Goal: Task Accomplishment & Management: Use online tool/utility

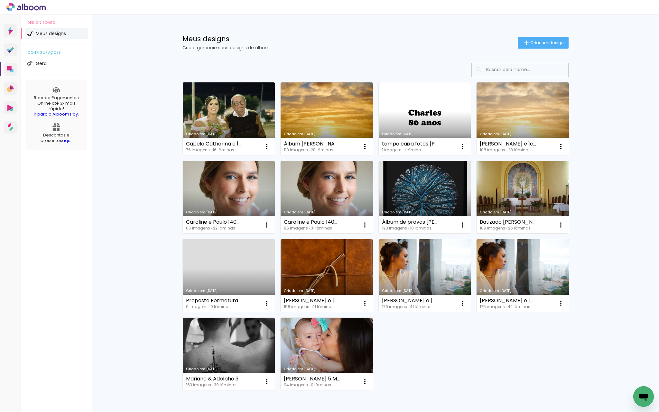
click at [255, 123] on link "Criado em [DATE]" at bounding box center [229, 118] width 92 height 73
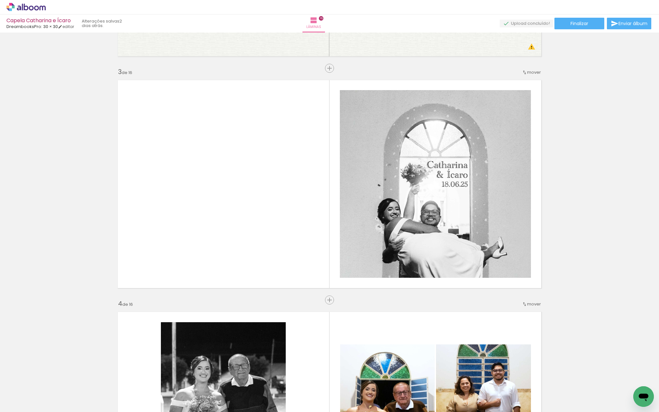
scroll to position [0, 407]
drag, startPoint x: 382, startPoint y: 396, endPoint x: 331, endPoint y: 394, distance: 51.8
click at [0, 0] on slot at bounding box center [0, 0] width 0 height 0
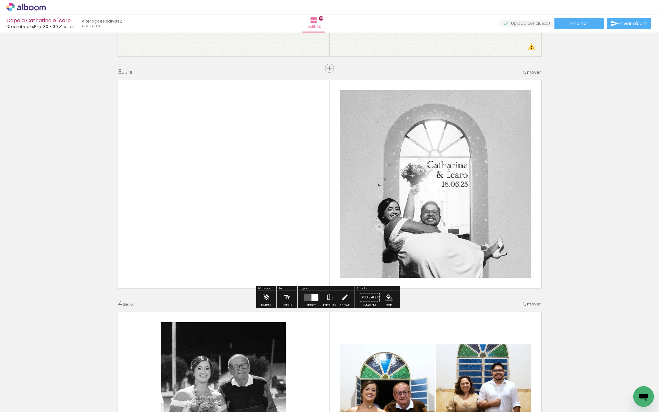
click at [342, 298] on iron-icon at bounding box center [344, 297] width 7 height 13
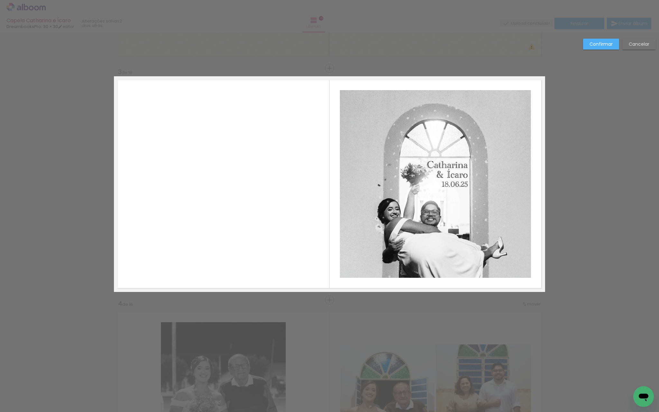
scroll to position [420, 0]
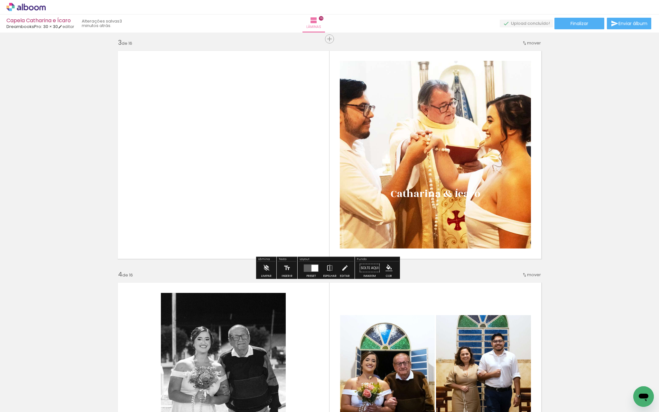
scroll to position [469, 0]
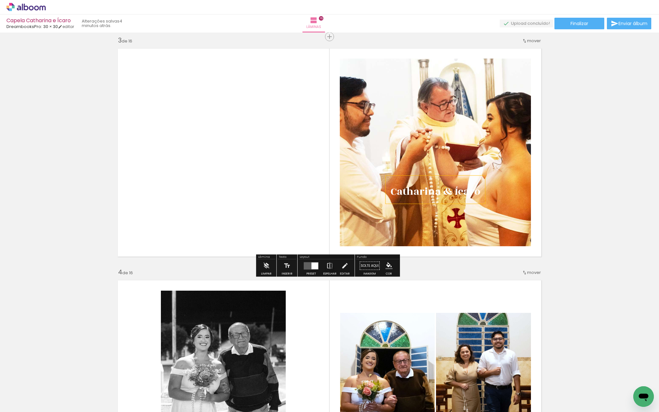
click at [407, 192] on span "Catharina & Ícaro" at bounding box center [435, 191] width 90 height 15
click at [0, 0] on quentale-selection at bounding box center [0, 0] width 0 height 0
type input "Rozha One"
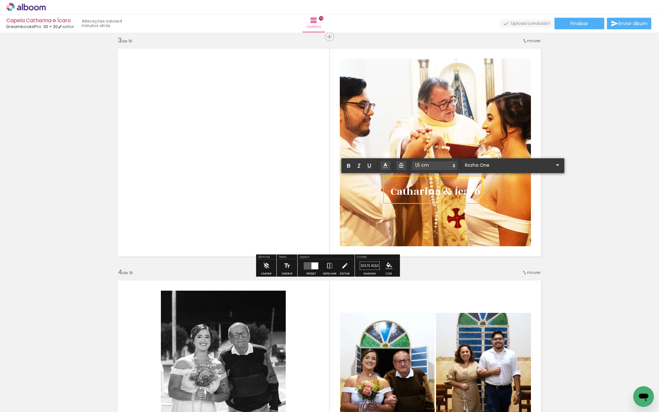
click at [440, 191] on span "Catharina & Ícaro" at bounding box center [435, 191] width 90 height 15
click at [408, 203] on p "﻿ & Ícaro" at bounding box center [428, 210] width 77 height 20
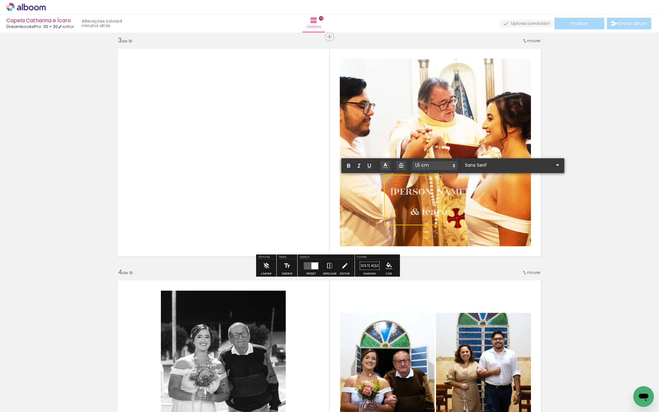
click at [410, 212] on span "& Ícaro" at bounding box center [428, 211] width 37 height 15
type input "Rozha One"
click at [409, 202] on quentale-selection at bounding box center [432, 190] width 97 height 30
click at [414, 199] on span "Catharina" at bounding box center [428, 191] width 77 height 15
click at [268, 181] on quentale-layouter at bounding box center [329, 152] width 431 height 215
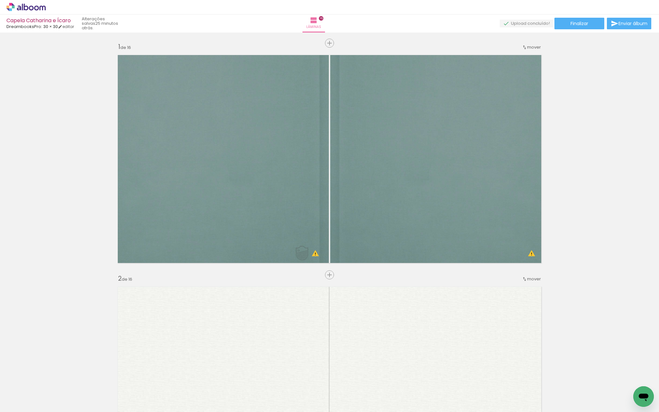
scroll to position [469, 0]
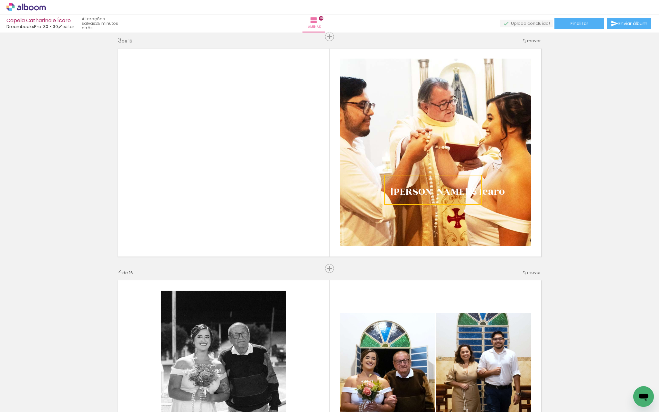
click at [25, 403] on span "Adicionar Fotos" at bounding box center [22, 402] width 19 height 7
click at [0, 0] on input "file" at bounding box center [0, 0] width 0 height 0
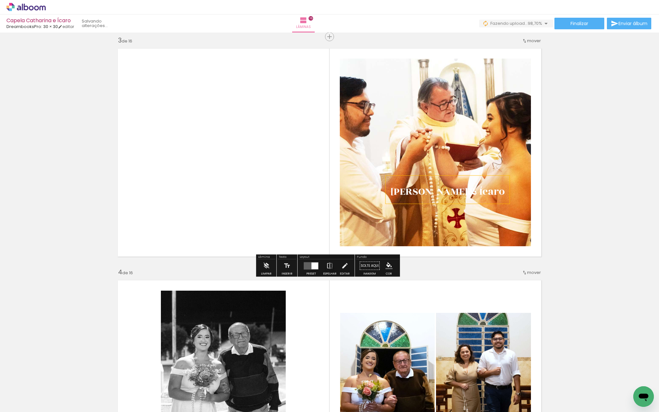
click at [467, 194] on span "& Ícaro" at bounding box center [485, 191] width 37 height 15
click at [411, 181] on quentale-selection at bounding box center [432, 190] width 99 height 28
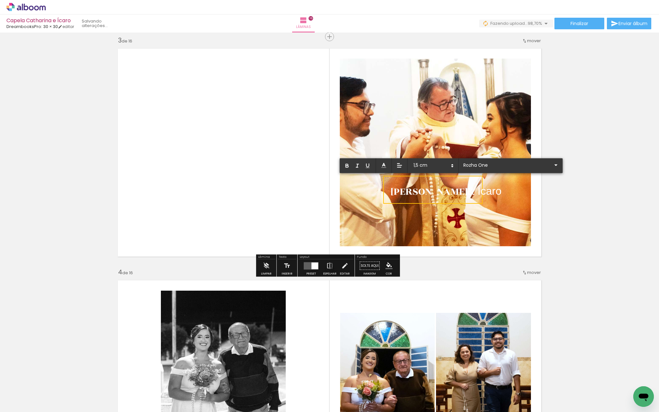
click at [412, 199] on p "Catharina & Ícaro" at bounding box center [445, 189] width 111 height 20
click at [412, 202] on quentale-selection at bounding box center [432, 190] width 99 height 28
click at [247, 220] on quentale-layouter at bounding box center [329, 152] width 431 height 215
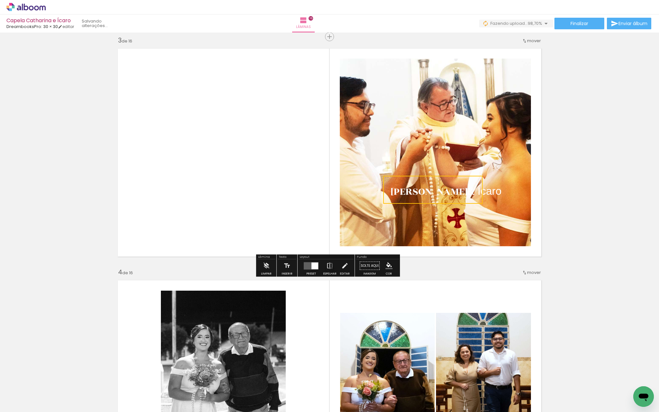
click at [393, 199] on quentale-selection at bounding box center [432, 190] width 99 height 28
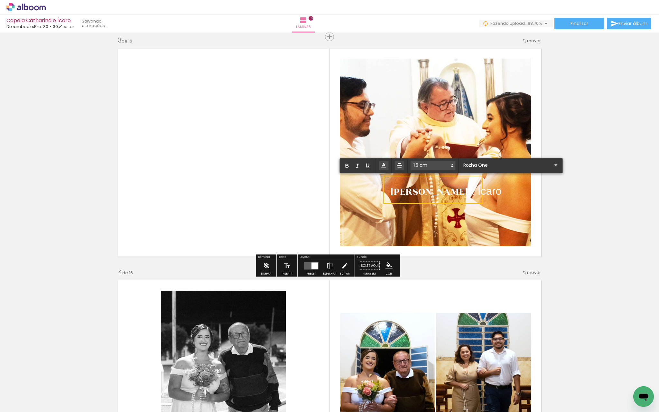
click at [295, 205] on quentale-layouter at bounding box center [329, 152] width 431 height 215
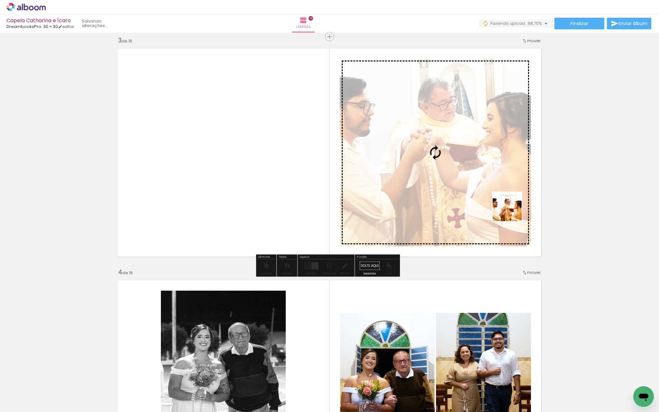
drag, startPoint x: 630, startPoint y: 387, endPoint x: 512, endPoint y: 211, distance: 211.9
click at [512, 211] on quentale-workspace at bounding box center [329, 206] width 659 height 412
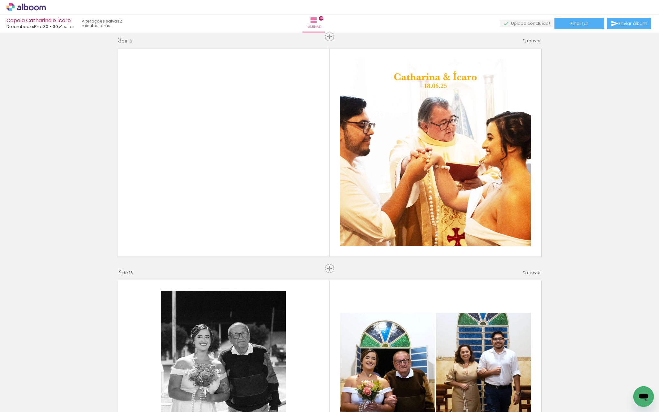
click at [20, 402] on span "Adicionar Fotos" at bounding box center [22, 402] width 19 height 7
click at [0, 0] on input "file" at bounding box center [0, 0] width 0 height 0
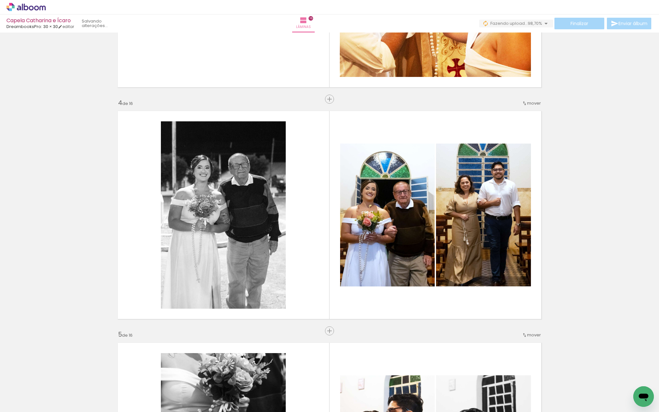
scroll to position [639, 0]
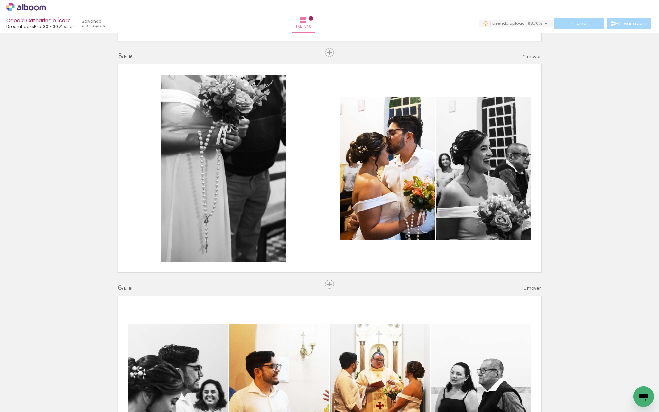
scroll to position [917, 0]
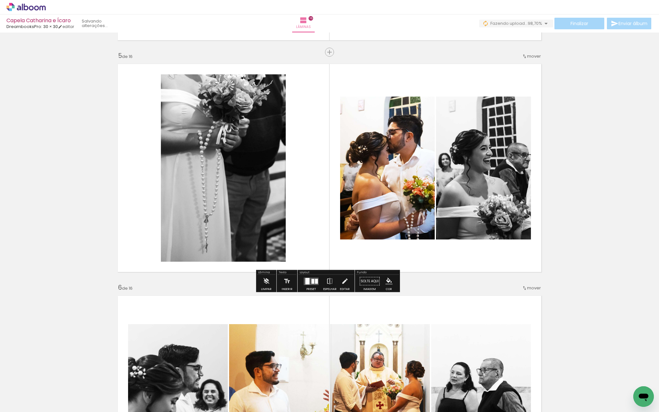
click at [200, 152] on quentale-photo at bounding box center [223, 167] width 125 height 187
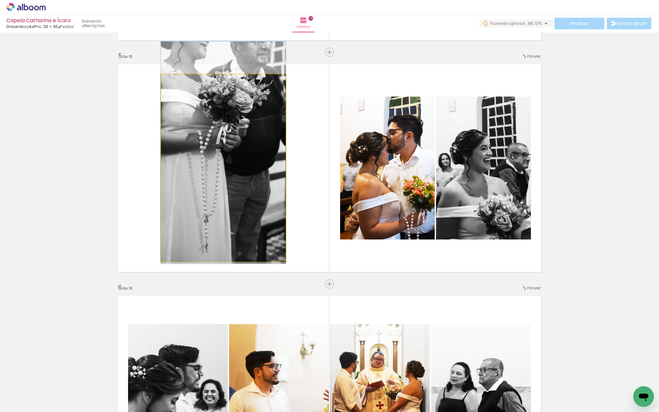
drag, startPoint x: 173, startPoint y: 80, endPoint x: 163, endPoint y: 81, distance: 10.0
type paper-slider "100"
click at [163, 81] on div at bounding box center [185, 81] width 45 height 10
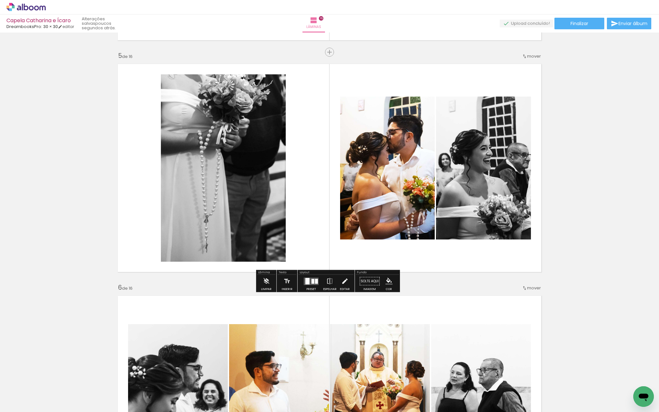
click at [341, 281] on iron-icon at bounding box center [344, 281] width 7 height 13
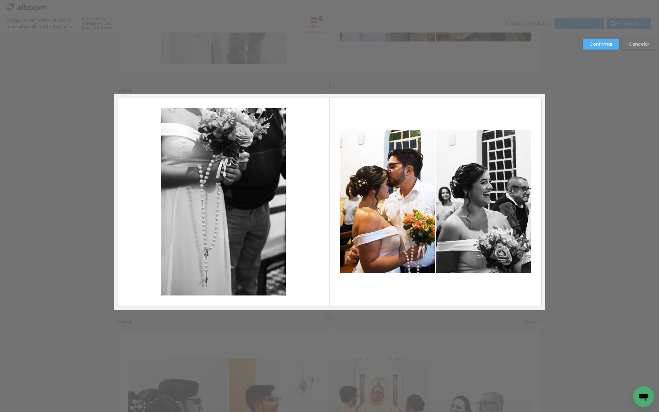
scroll to position [883, 0]
click at [272, 208] on quentale-photo at bounding box center [223, 201] width 125 height 187
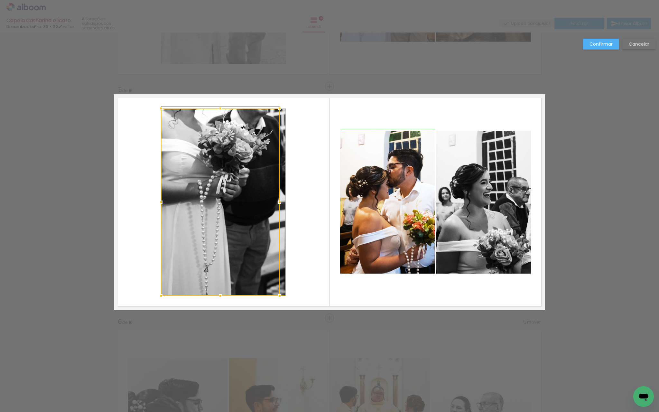
drag, startPoint x: 284, startPoint y: 201, endPoint x: 251, endPoint y: 206, distance: 33.2
click at [251, 206] on div at bounding box center [220, 201] width 119 height 187
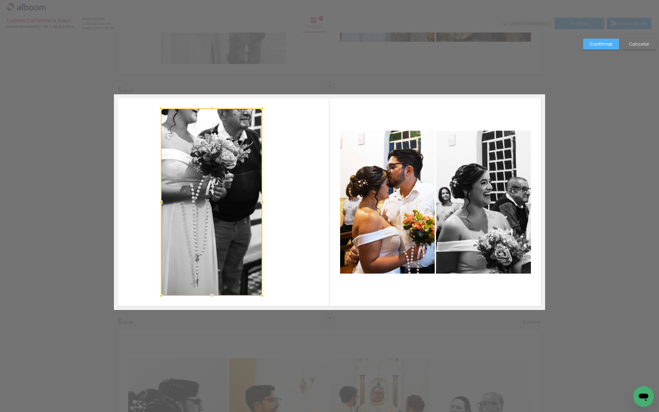
drag, startPoint x: 281, startPoint y: 202, endPoint x: 260, endPoint y: 203, distance: 20.9
click at [260, 203] on div at bounding box center [262, 202] width 13 height 13
click at [250, 203] on quentale-photo at bounding box center [211, 201] width 101 height 187
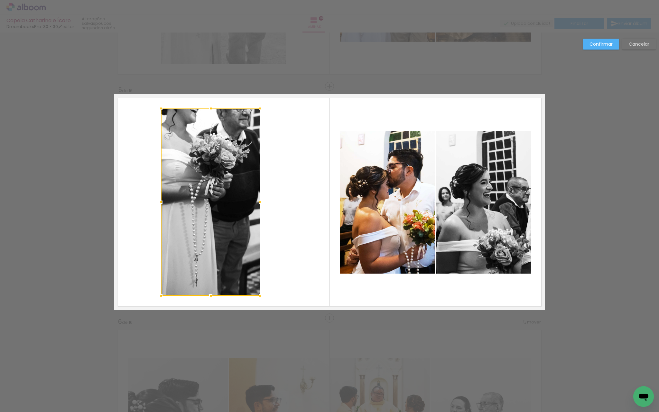
click at [257, 202] on div at bounding box center [260, 202] width 13 height 13
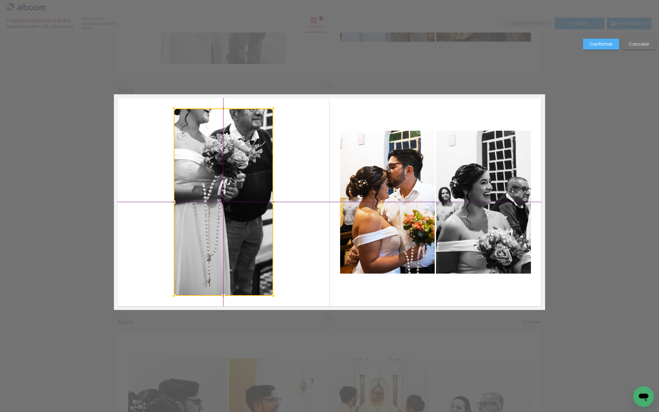
drag, startPoint x: 239, startPoint y: 222, endPoint x: 253, endPoint y: 222, distance: 14.5
click at [253, 222] on div at bounding box center [223, 201] width 99 height 187
click at [0, 0] on slot "Confirmar" at bounding box center [0, 0] width 0 height 0
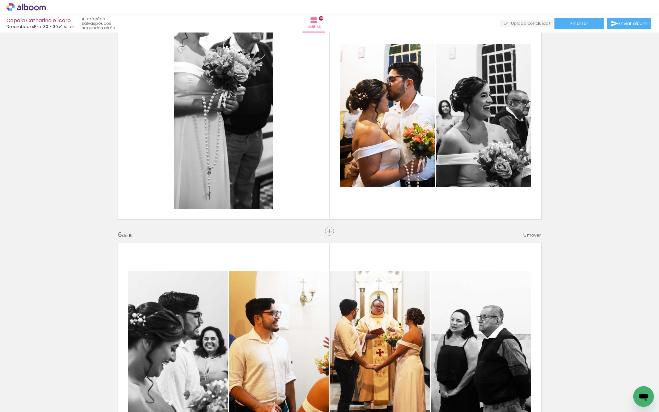
scroll to position [1000, 0]
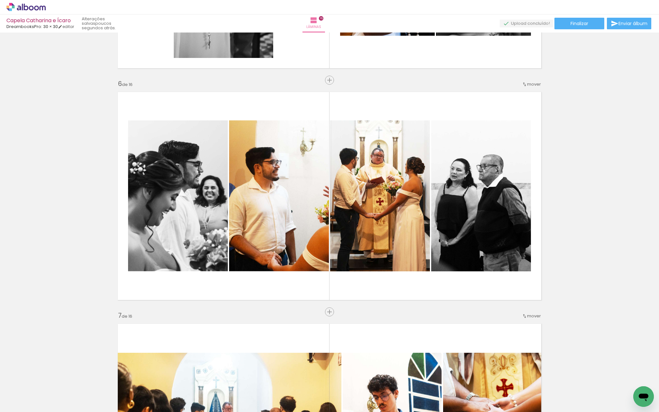
scroll to position [1128, 0]
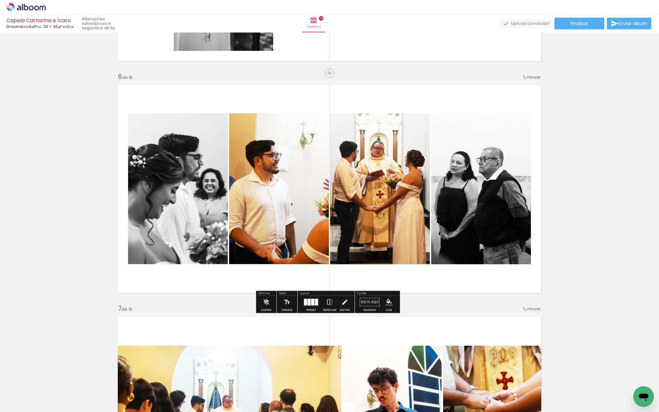
click at [512, 226] on quentale-photo at bounding box center [481, 188] width 100 height 151
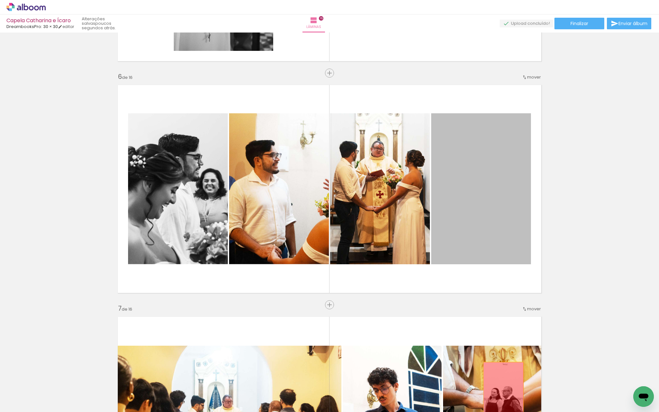
drag, startPoint x: 512, startPoint y: 226, endPoint x: 501, endPoint y: 392, distance: 166.0
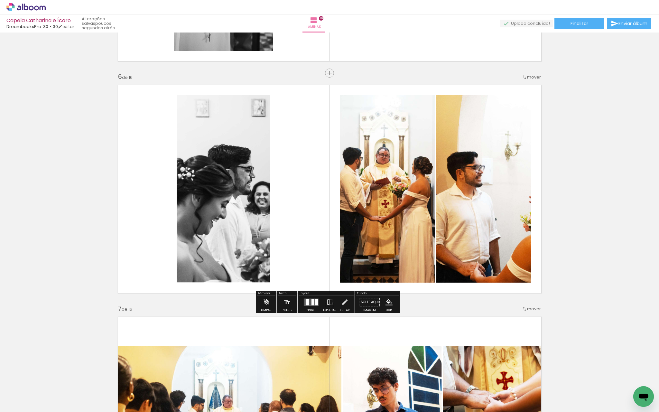
click at [309, 302] on quentale-layouter at bounding box center [311, 301] width 15 height 7
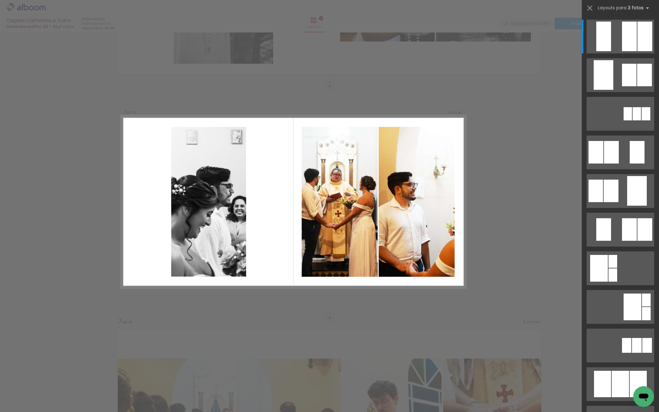
scroll to position [1114, 0]
click at [591, 10] on iron-icon at bounding box center [589, 8] width 9 height 9
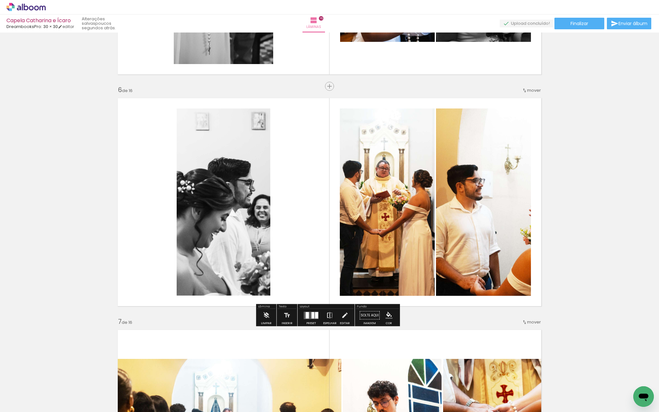
click at [329, 315] on iron-icon at bounding box center [329, 315] width 7 height 13
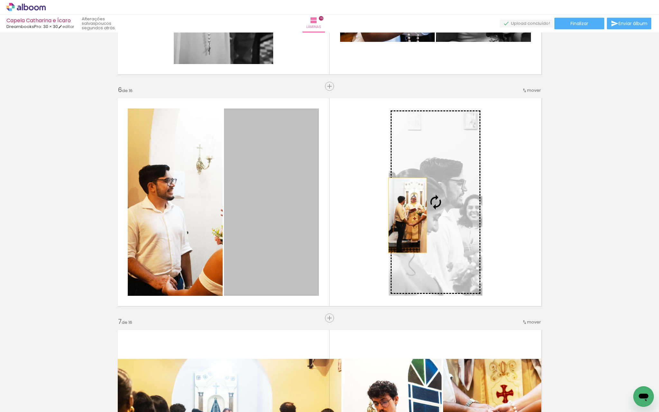
drag, startPoint x: 265, startPoint y: 230, endPoint x: 405, endPoint y: 215, distance: 140.7
click at [0, 0] on slot at bounding box center [0, 0] width 0 height 0
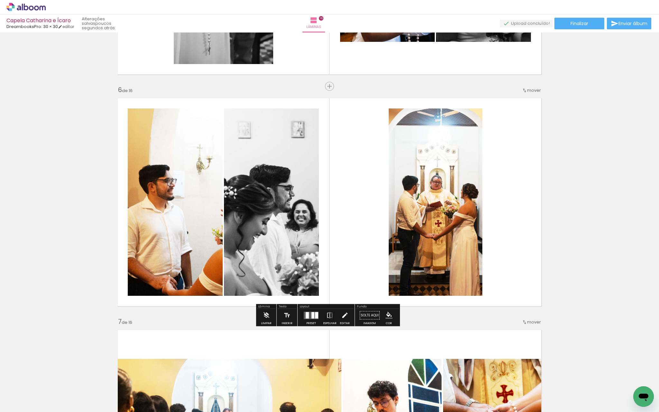
click at [342, 315] on iron-icon at bounding box center [344, 315] width 7 height 13
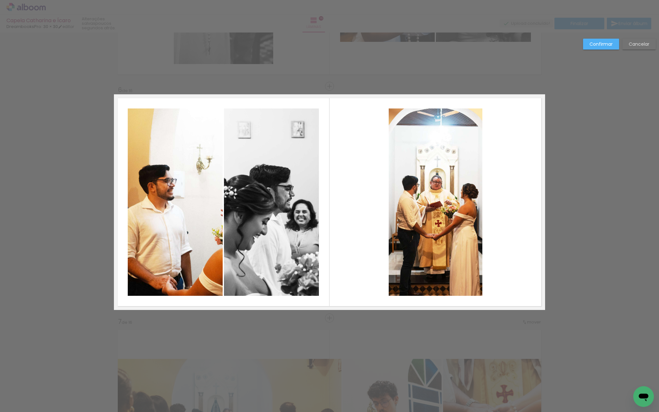
click at [388, 212] on quentale-photo at bounding box center [435, 201] width 94 height 187
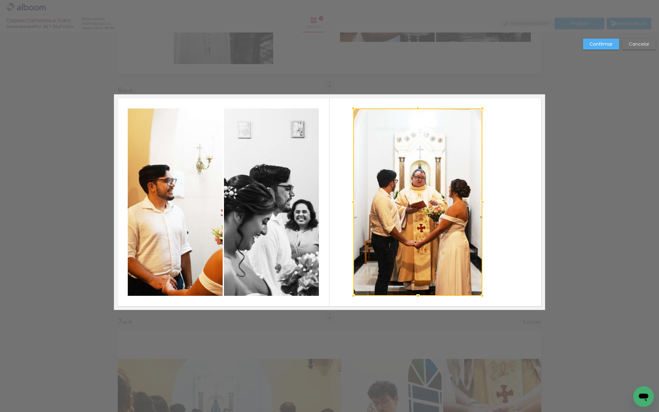
drag, startPoint x: 386, startPoint y: 203, endPoint x: 349, endPoint y: 202, distance: 37.0
click at [349, 202] on div at bounding box center [353, 202] width 13 height 13
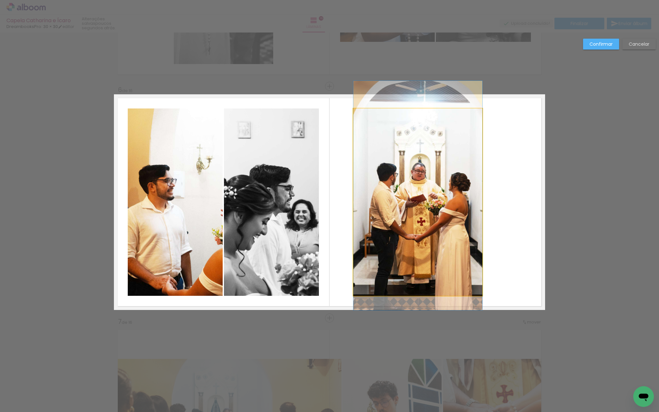
drag, startPoint x: 401, startPoint y: 208, endPoint x: 401, endPoint y: 202, distance: 6.4
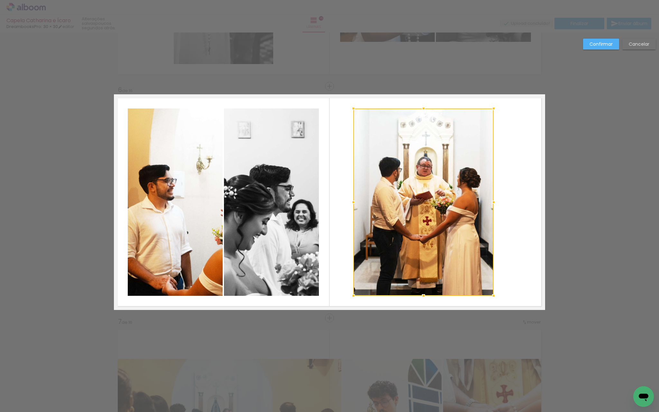
drag, startPoint x: 481, startPoint y: 203, endPoint x: 492, endPoint y: 203, distance: 10.9
click at [492, 203] on div at bounding box center [493, 202] width 13 height 13
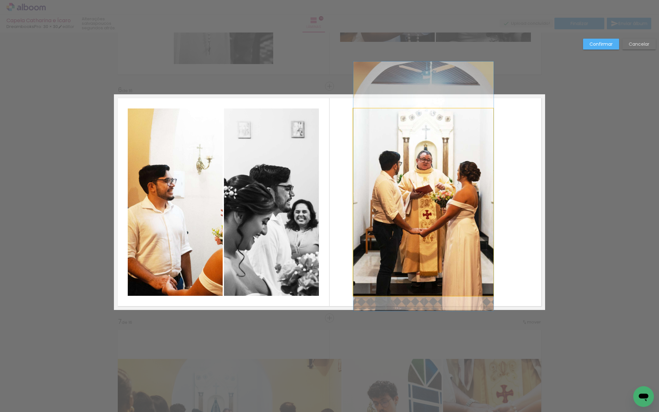
drag, startPoint x: 424, startPoint y: 233, endPoint x: 423, endPoint y: 227, distance: 6.4
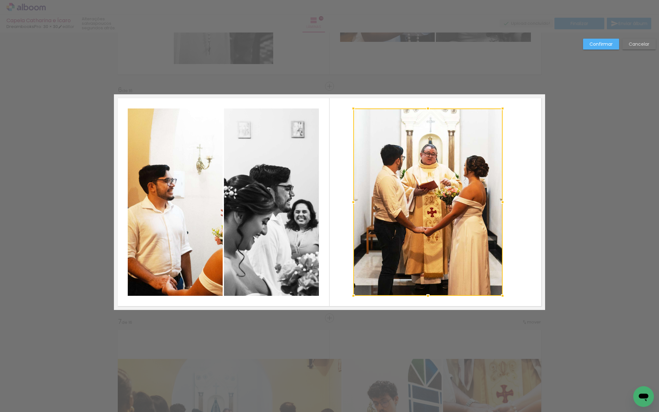
drag, startPoint x: 491, startPoint y: 205, endPoint x: 500, endPoint y: 208, distance: 9.7
click at [500, 208] on div at bounding box center [502, 202] width 13 height 13
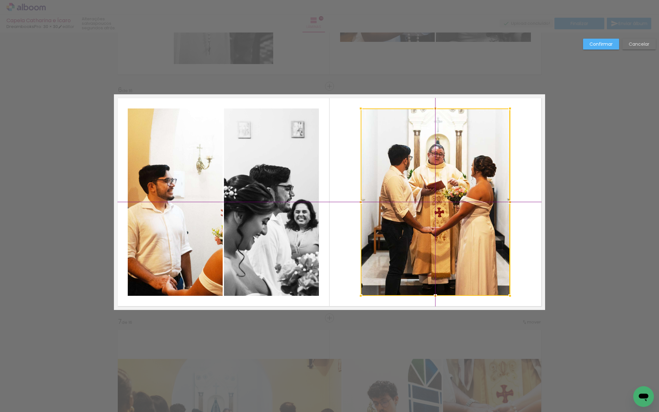
click at [436, 221] on div at bounding box center [434, 201] width 149 height 187
click at [514, 221] on quentale-layouter at bounding box center [329, 201] width 431 height 215
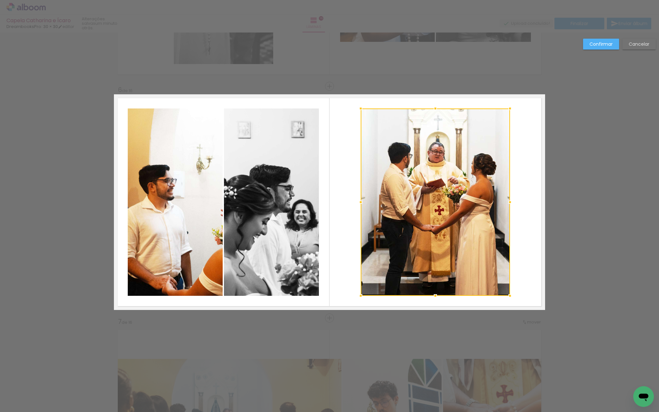
click at [533, 236] on quentale-layouter at bounding box center [329, 201] width 431 height 215
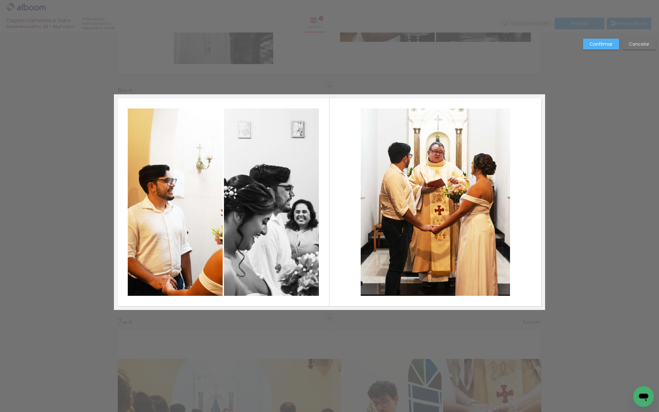
click at [292, 206] on quentale-photo at bounding box center [271, 201] width 95 height 187
click at [320, 221] on quentale-layouter at bounding box center [329, 201] width 431 height 215
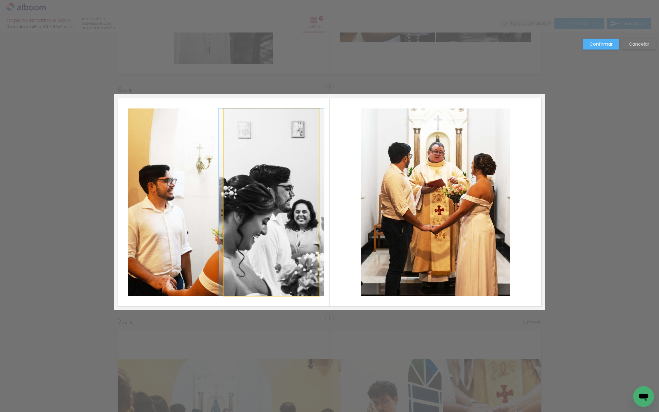
click at [297, 228] on quentale-photo at bounding box center [271, 201] width 95 height 187
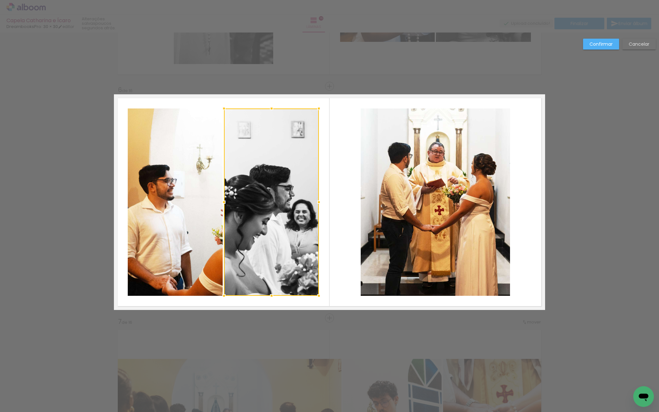
click at [211, 198] on quentale-photo at bounding box center [175, 201] width 95 height 187
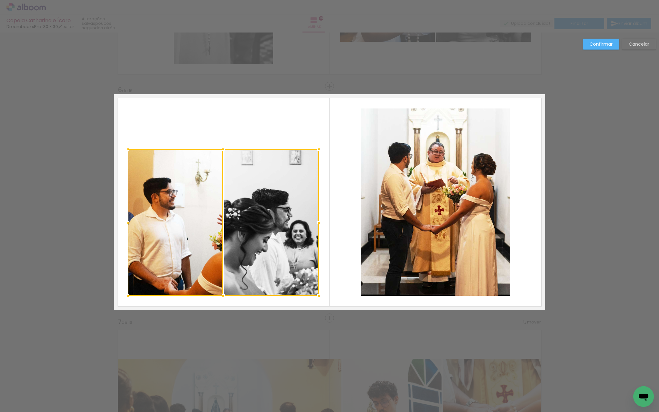
drag, startPoint x: 220, startPoint y: 108, endPoint x: 216, endPoint y: 151, distance: 43.3
click at [217, 151] on div at bounding box center [223, 149] width 13 height 13
click at [253, 131] on quentale-layouter at bounding box center [329, 201] width 431 height 215
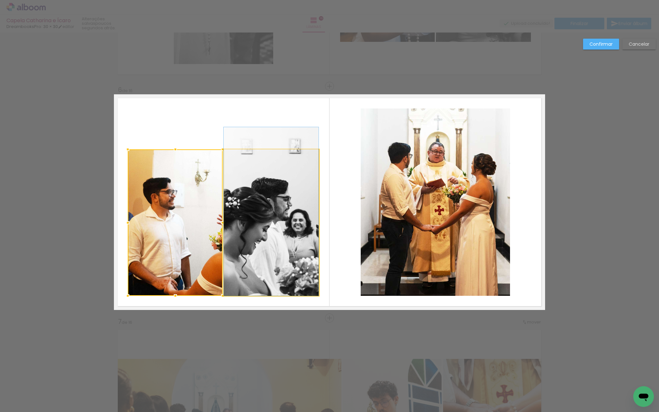
drag, startPoint x: 254, startPoint y: 208, endPoint x: 253, endPoint y: 195, distance: 13.2
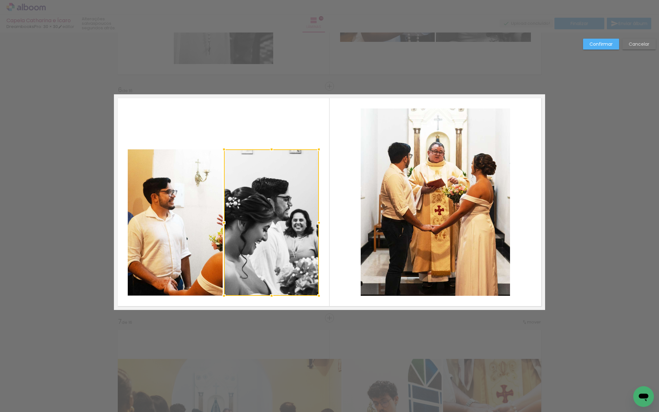
click at [207, 167] on quentale-photo at bounding box center [175, 222] width 95 height 146
drag, startPoint x: 221, startPoint y: 150, endPoint x: 221, endPoint y: 157, distance: 7.1
click at [221, 157] on div at bounding box center [223, 156] width 13 height 13
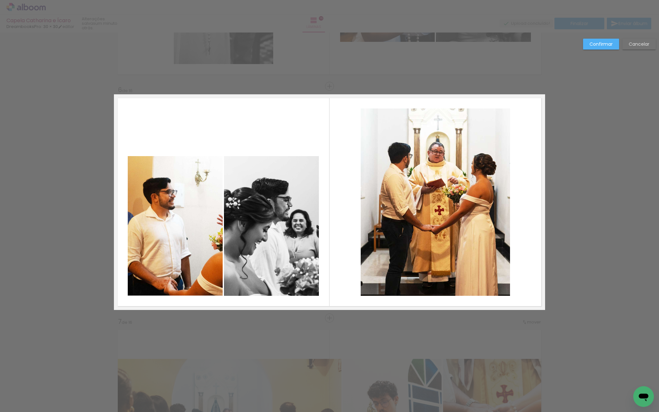
click at [246, 181] on quentale-photo at bounding box center [271, 226] width 95 height 140
click at [210, 193] on quentale-photo at bounding box center [175, 226] width 95 height 140
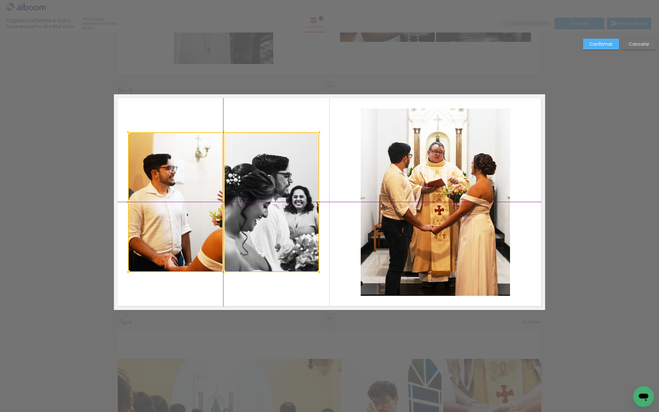
drag, startPoint x: 210, startPoint y: 193, endPoint x: 209, endPoint y: 170, distance: 22.9
click at [209, 170] on div at bounding box center [223, 202] width 191 height 140
click at [259, 122] on quentale-layouter at bounding box center [329, 201] width 431 height 215
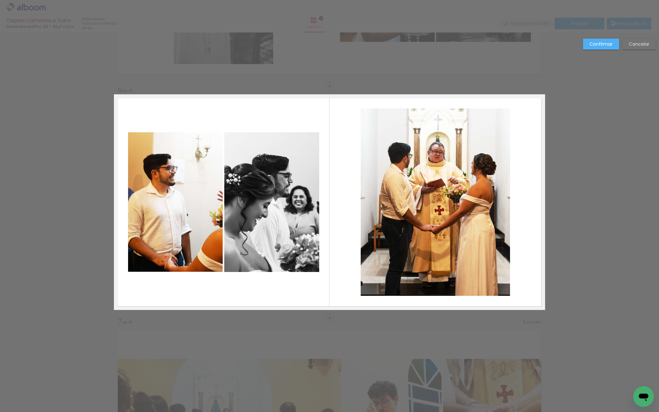
click at [0, 0] on slot "Confirmar" at bounding box center [0, 0] width 0 height 0
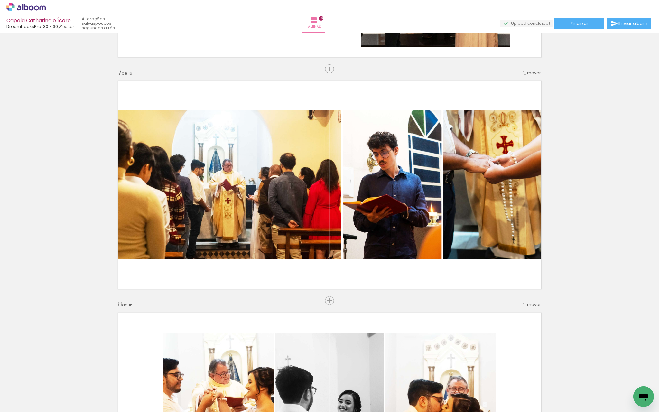
scroll to position [1364, 0]
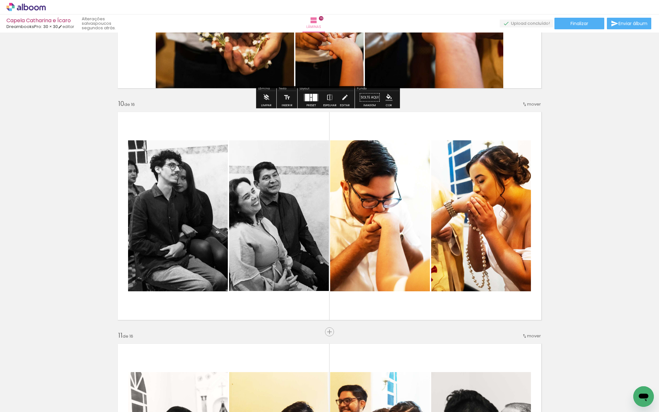
scroll to position [2028, 0]
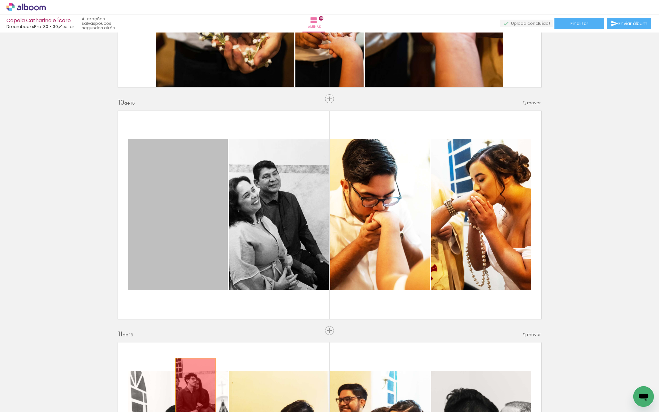
drag, startPoint x: 192, startPoint y: 236, endPoint x: 193, endPoint y: 388, distance: 152.1
click at [193, 388] on quentale-workspace at bounding box center [329, 206] width 659 height 412
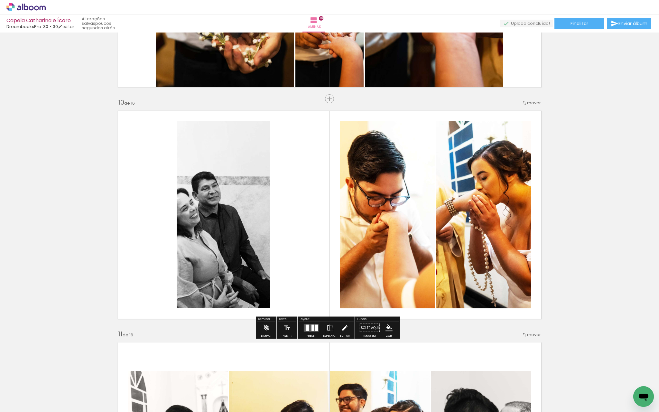
click at [342, 326] on iron-icon at bounding box center [344, 327] width 7 height 13
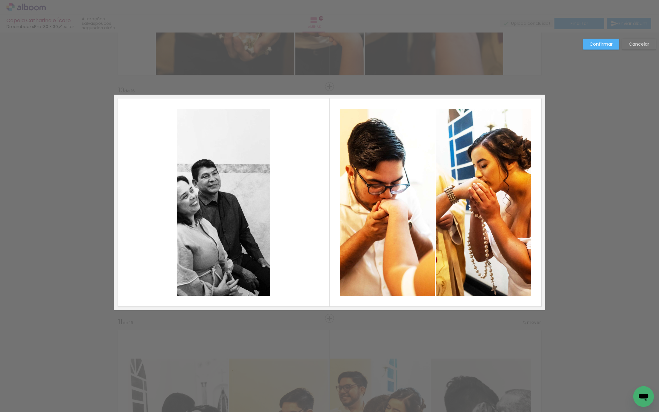
scroll to position [2041, 0]
click at [248, 204] on quentale-photo at bounding box center [224, 201] width 94 height 187
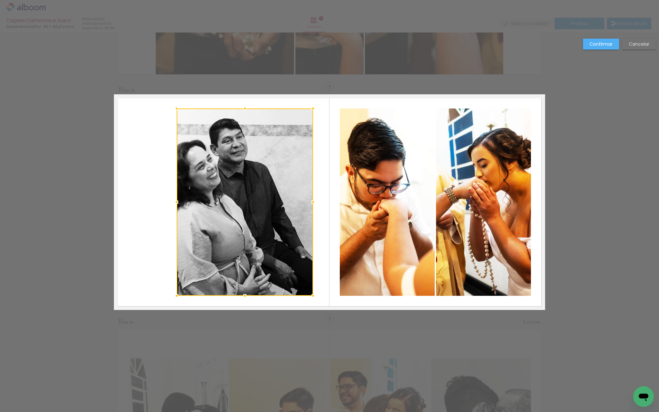
drag, startPoint x: 268, startPoint y: 202, endPoint x: 313, endPoint y: 202, distance: 44.4
click at [313, 202] on div at bounding box center [312, 202] width 13 height 13
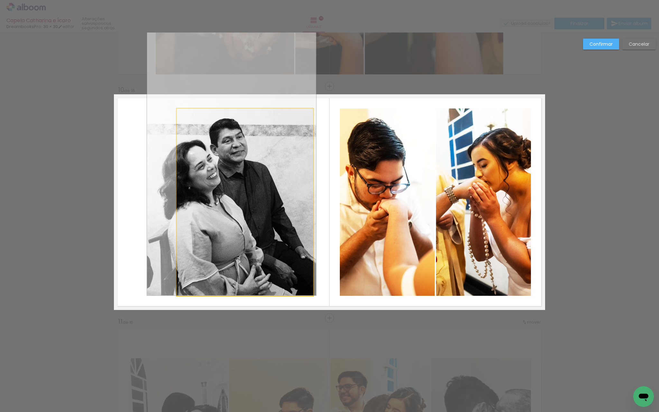
click at [224, 220] on quentale-photo at bounding box center [245, 201] width 136 height 187
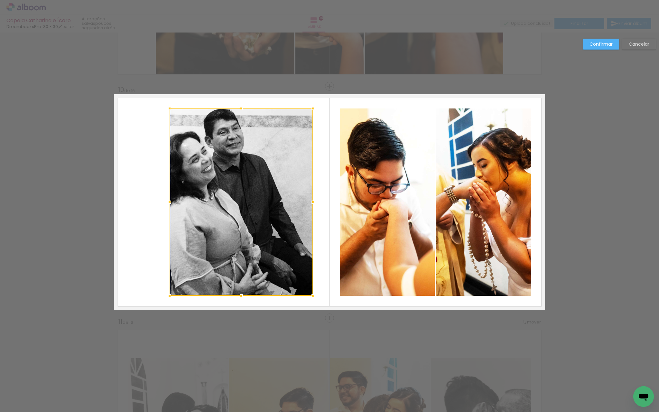
scroll to position [0, 2169]
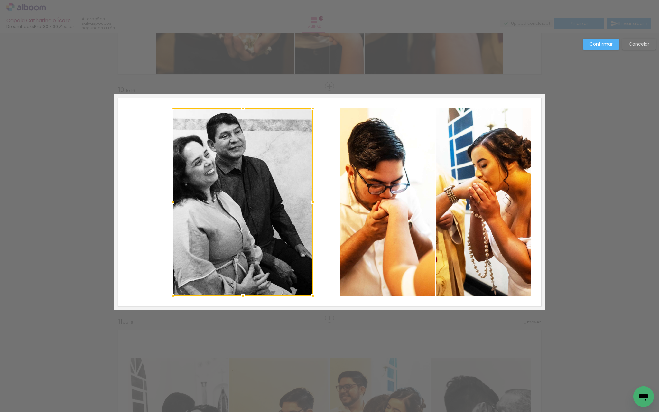
click at [170, 196] on div at bounding box center [172, 202] width 13 height 13
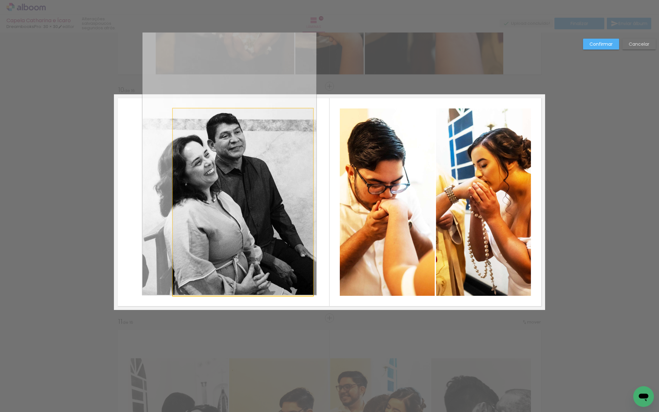
click at [197, 198] on quentale-photo at bounding box center [243, 201] width 140 height 187
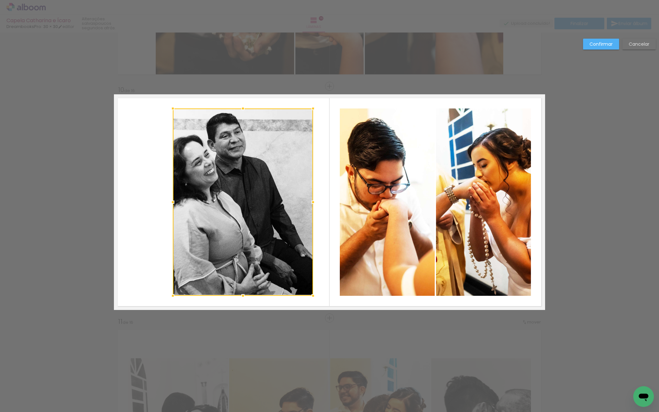
click at [0, 0] on slot "Confirmar" at bounding box center [0, 0] width 0 height 0
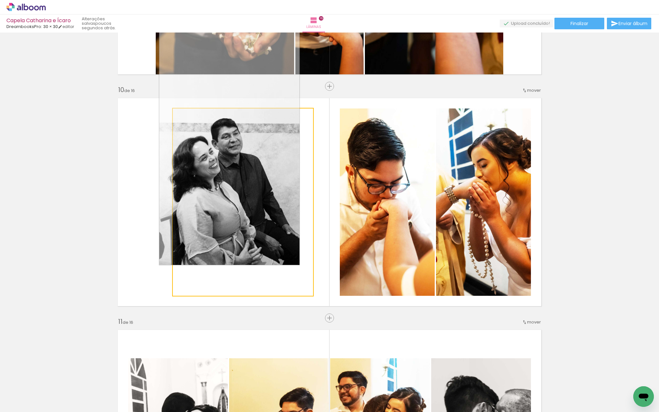
drag, startPoint x: 192, startPoint y: 115, endPoint x: 182, endPoint y: 116, distance: 10.6
click at [183, 116] on div at bounding box center [188, 115] width 10 height 10
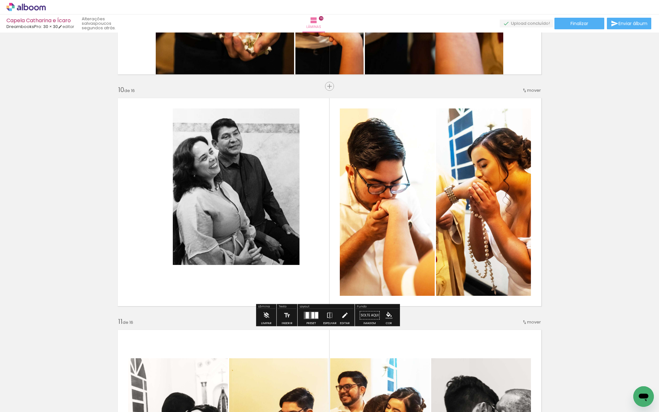
click at [341, 315] on iron-icon at bounding box center [344, 315] width 7 height 13
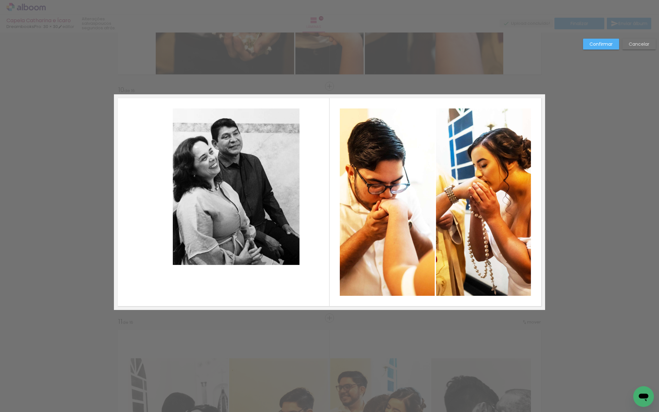
click at [273, 232] on quentale-photo at bounding box center [243, 201] width 140 height 187
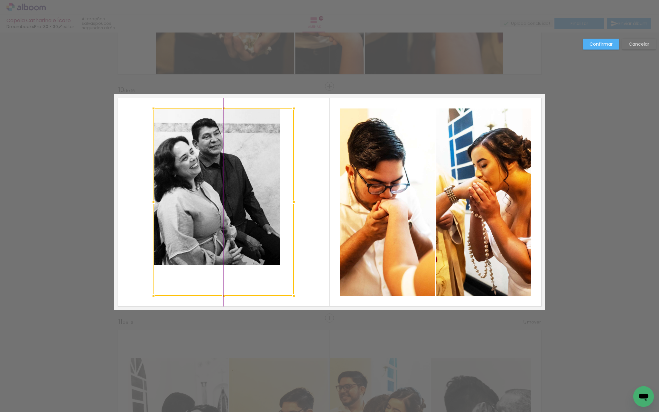
drag, startPoint x: 273, startPoint y: 232, endPoint x: 270, endPoint y: 223, distance: 9.7
click at [270, 223] on div at bounding box center [223, 201] width 140 height 187
click at [310, 219] on quentale-layouter at bounding box center [329, 201] width 431 height 215
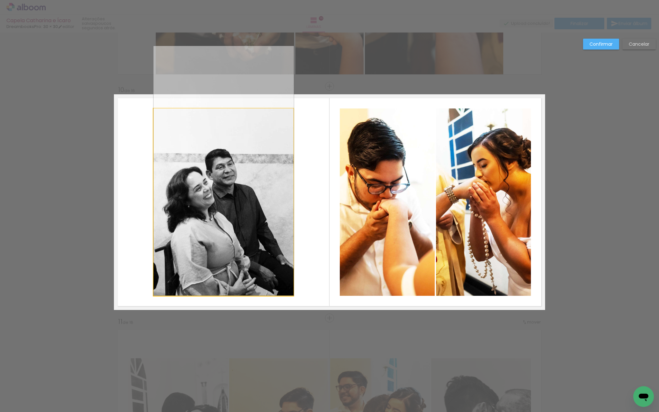
drag, startPoint x: 255, startPoint y: 215, endPoint x: 258, endPoint y: 223, distance: 8.1
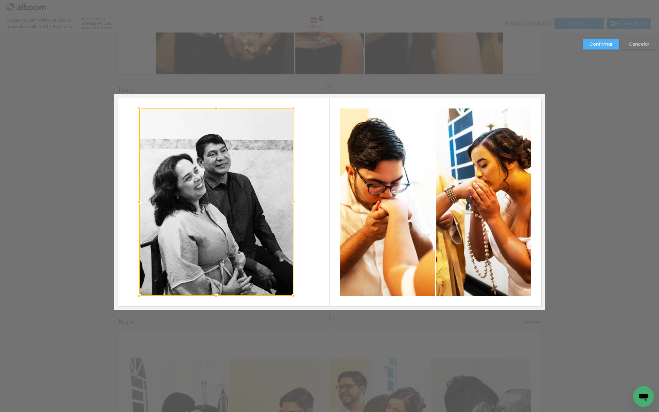
drag, startPoint x: 151, startPoint y: 202, endPoint x: 121, endPoint y: 204, distance: 30.3
click at [121, 204] on album-spread "10 de 16" at bounding box center [329, 201] width 431 height 215
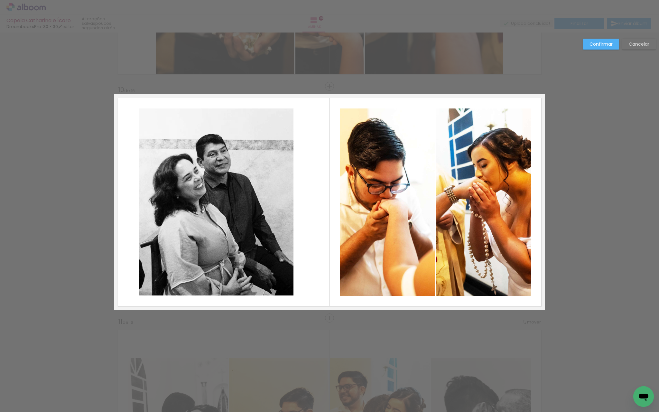
click at [284, 202] on quentale-photo at bounding box center [216, 201] width 154 height 187
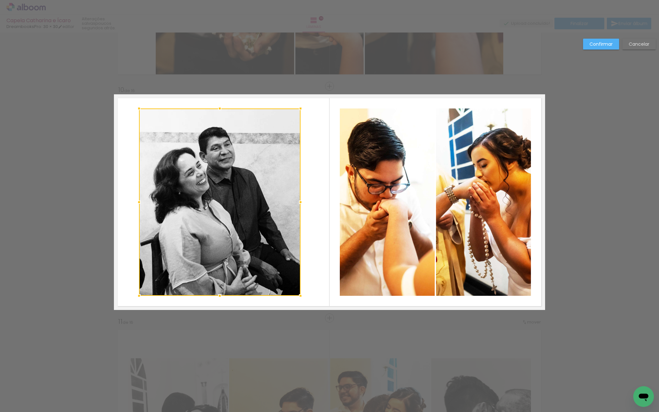
drag, startPoint x: 291, startPoint y: 201, endPoint x: 298, endPoint y: 200, distance: 7.1
click at [298, 200] on div at bounding box center [300, 202] width 13 height 13
click at [605, 50] on div "Confirmar Cancelar" at bounding box center [617, 47] width 76 height 16
click at [0, 0] on slot "Confirmar" at bounding box center [0, 0] width 0 height 0
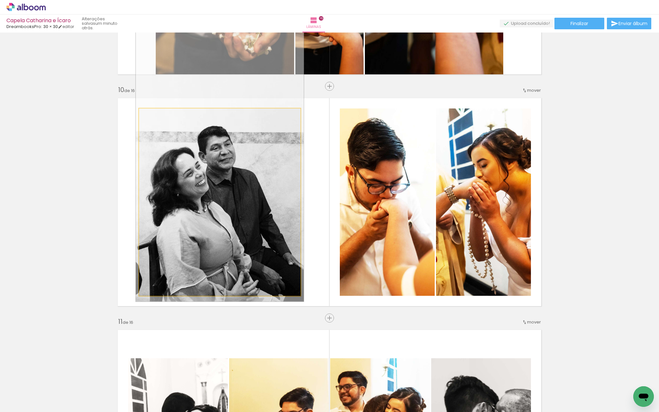
type paper-slider "104"
click at [153, 116] on div at bounding box center [155, 115] width 6 height 6
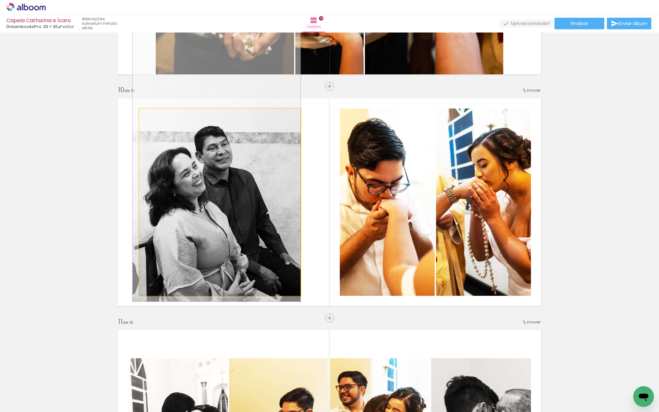
drag, startPoint x: 176, startPoint y: 176, endPoint x: 169, endPoint y: 176, distance: 7.4
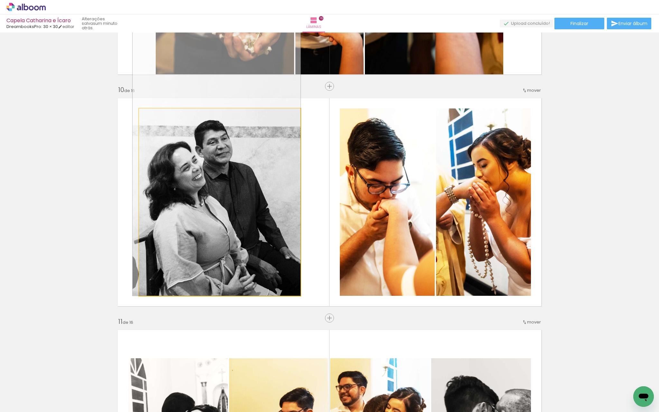
drag, startPoint x: 170, startPoint y: 185, endPoint x: 168, endPoint y: 173, distance: 11.8
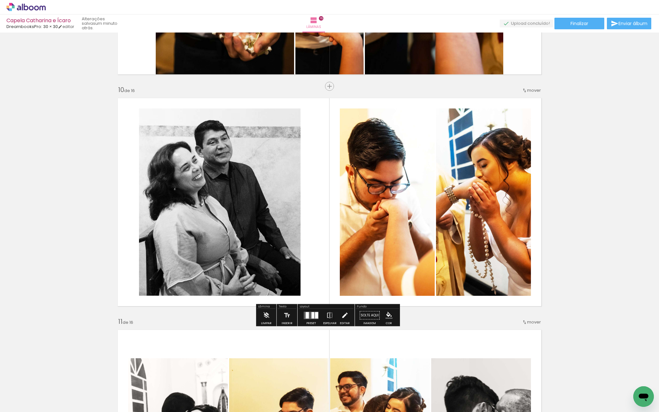
click at [341, 315] on iron-icon at bounding box center [344, 315] width 7 height 13
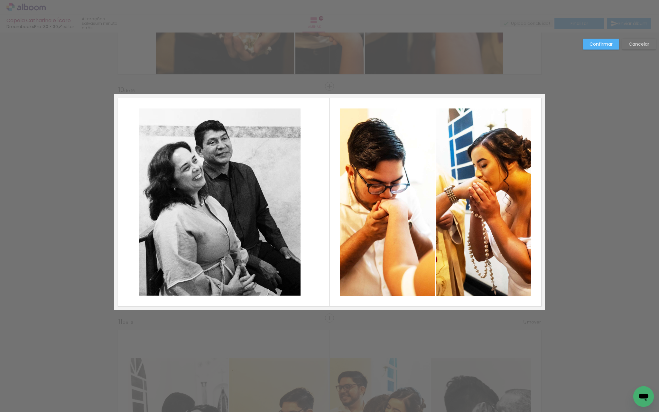
click at [303, 241] on quentale-layouter at bounding box center [329, 201] width 431 height 215
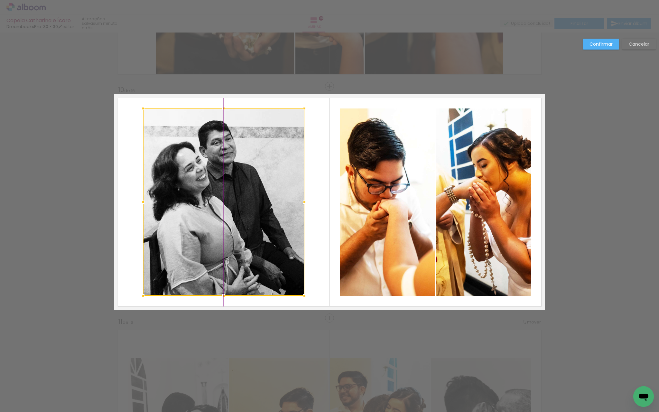
drag, startPoint x: 288, startPoint y: 244, endPoint x: 294, endPoint y: 243, distance: 5.9
click at [294, 243] on div at bounding box center [223, 201] width 161 height 187
click at [321, 236] on quentale-layouter at bounding box center [329, 201] width 431 height 215
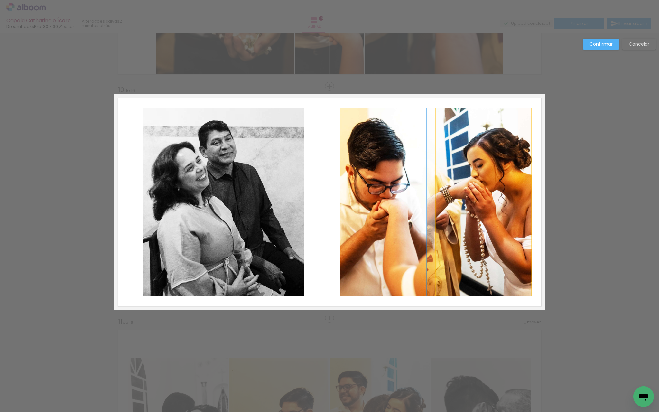
drag, startPoint x: 471, startPoint y: 201, endPoint x: 467, endPoint y: 201, distance: 4.2
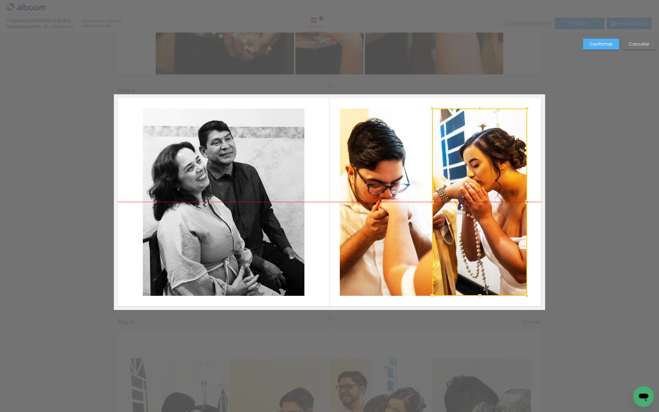
drag, startPoint x: 467, startPoint y: 201, endPoint x: 463, endPoint y: 202, distance: 4.2
click at [463, 202] on div at bounding box center [479, 201] width 95 height 187
click at [0, 0] on slot "Cancelar" at bounding box center [0, 0] width 0 height 0
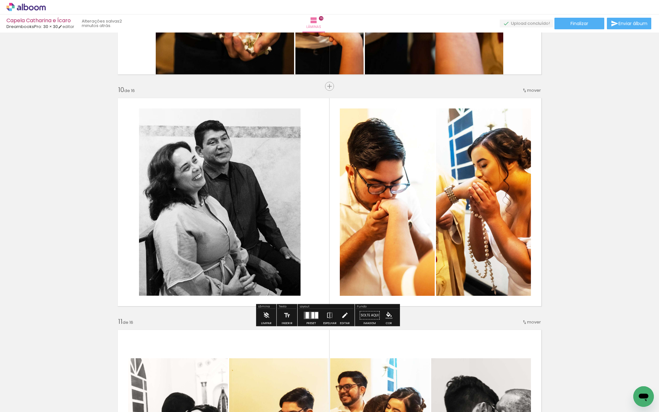
click at [342, 315] on iron-icon at bounding box center [344, 315] width 7 height 13
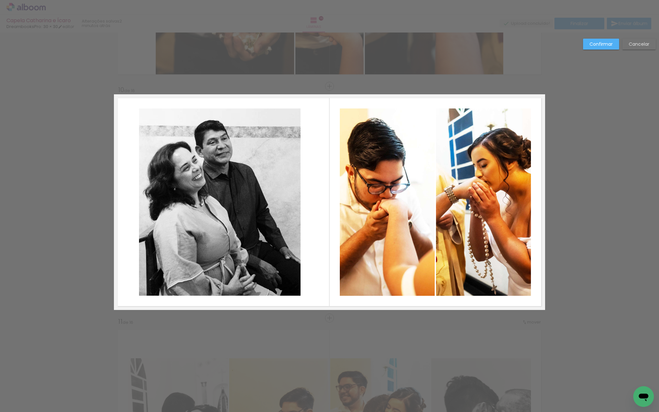
click at [288, 282] on quentale-photo at bounding box center [219, 201] width 161 height 187
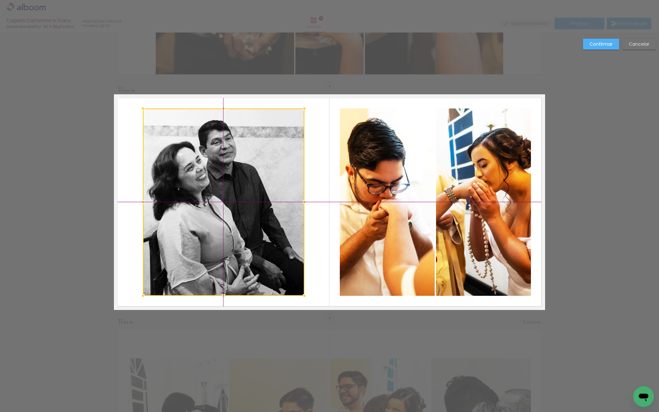
drag, startPoint x: 289, startPoint y: 278, endPoint x: 294, endPoint y: 279, distance: 4.9
click at [294, 279] on div at bounding box center [223, 201] width 161 height 187
click at [320, 271] on quentale-layouter at bounding box center [329, 201] width 431 height 215
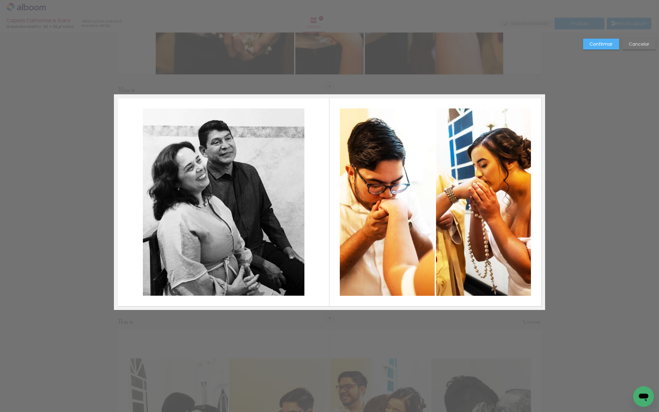
click at [453, 231] on quentale-photo at bounding box center [483, 201] width 95 height 187
click at [534, 186] on quentale-layouter at bounding box center [329, 201] width 431 height 215
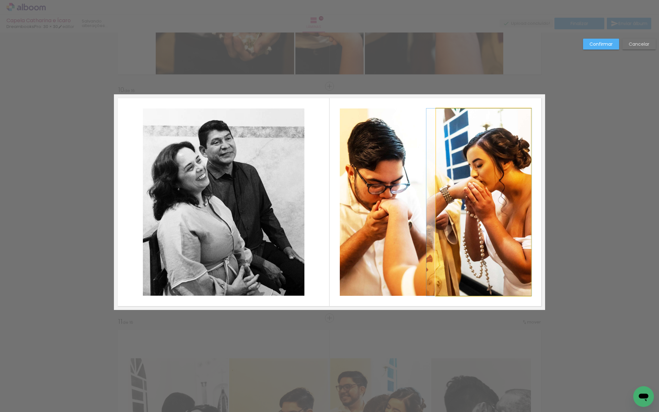
drag, startPoint x: 500, startPoint y: 198, endPoint x: 495, endPoint y: 199, distance: 4.5
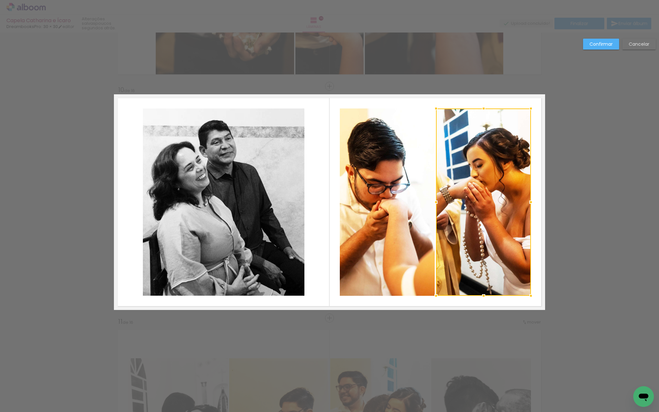
click at [532, 153] on quentale-layouter at bounding box center [329, 201] width 431 height 215
click at [0, 0] on slot "Confirmar" at bounding box center [0, 0] width 0 height 0
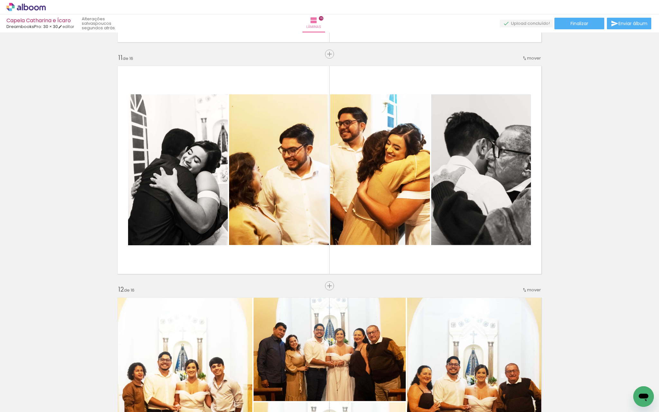
scroll to position [2306, 0]
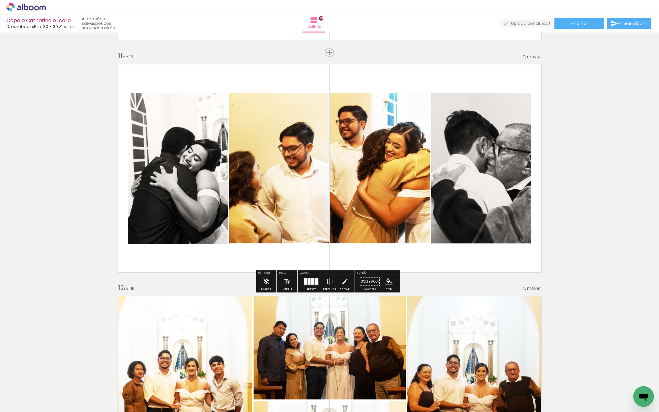
click at [203, 205] on quentale-photo at bounding box center [178, 168] width 100 height 151
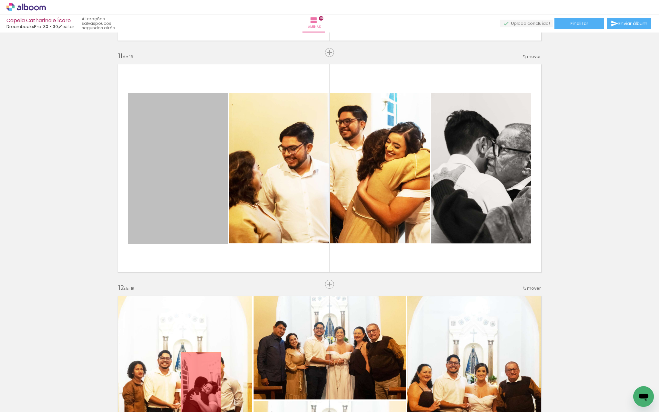
drag, startPoint x: 203, startPoint y: 205, endPoint x: 198, endPoint y: 382, distance: 176.6
click at [198, 382] on quentale-workspace at bounding box center [329, 206] width 659 height 412
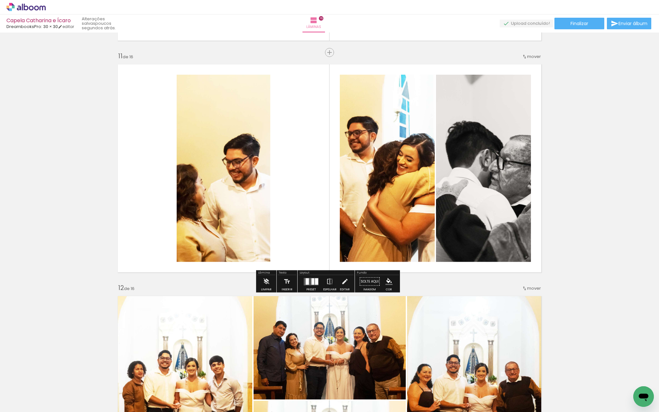
scroll to position [0, 2169]
click at [312, 282] on div at bounding box center [312, 281] width 3 height 6
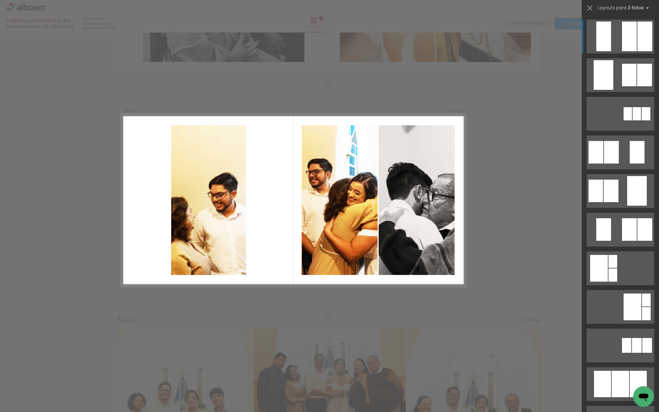
scroll to position [2272, 0]
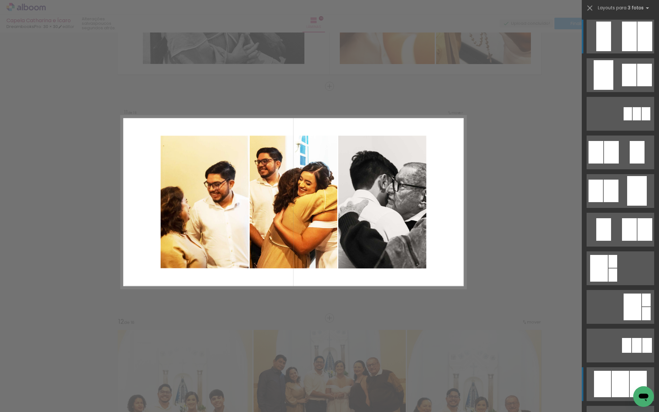
click at [618, 381] on div at bounding box center [619, 383] width 17 height 26
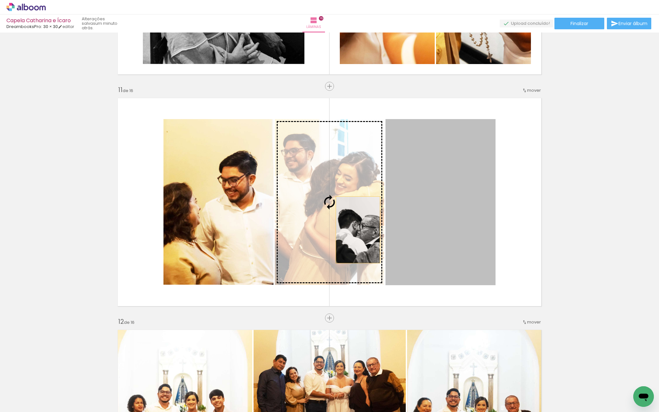
drag, startPoint x: 469, startPoint y: 212, endPoint x: 355, endPoint y: 230, distance: 115.6
click at [0, 0] on slot at bounding box center [0, 0] width 0 height 0
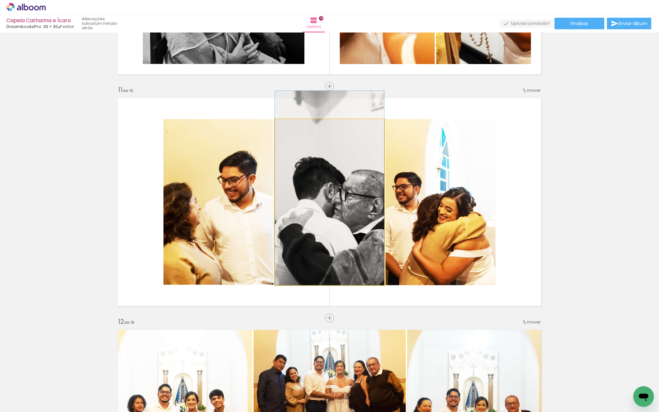
drag, startPoint x: 351, startPoint y: 230, endPoint x: 348, endPoint y: 210, distance: 20.5
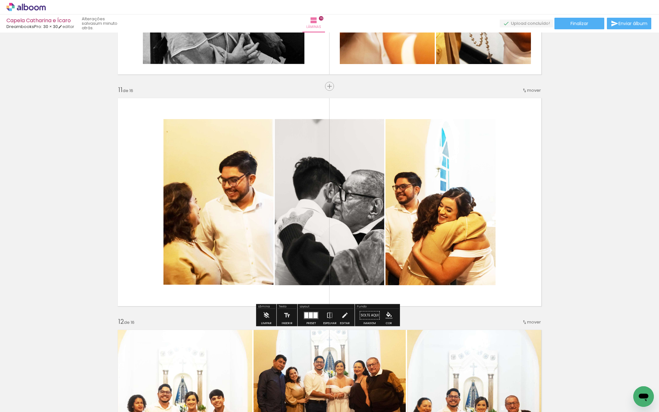
click at [309, 317] on div at bounding box center [311, 315] width 4 height 6
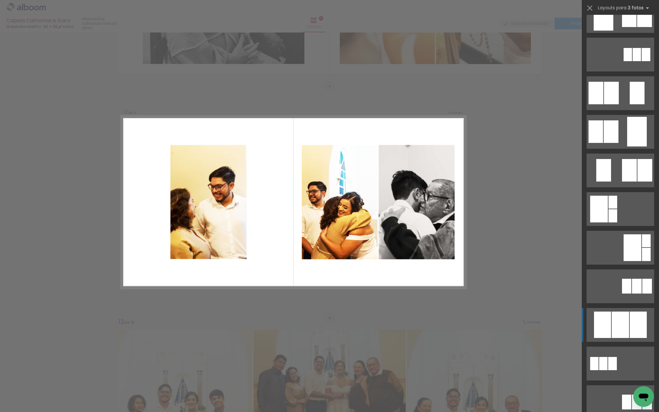
scroll to position [58, 0]
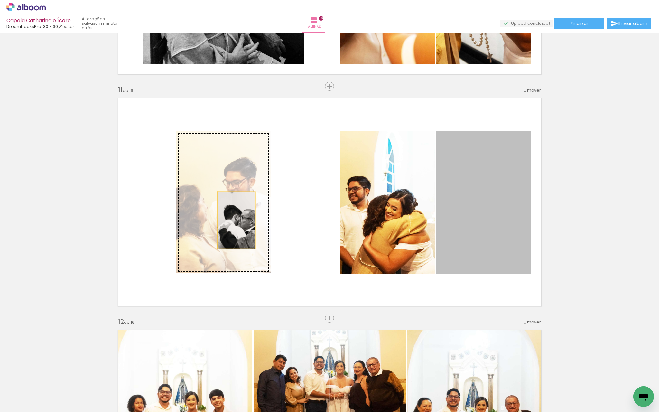
drag, startPoint x: 468, startPoint y: 213, endPoint x: 234, endPoint y: 220, distance: 234.2
click at [0, 0] on slot at bounding box center [0, 0] width 0 height 0
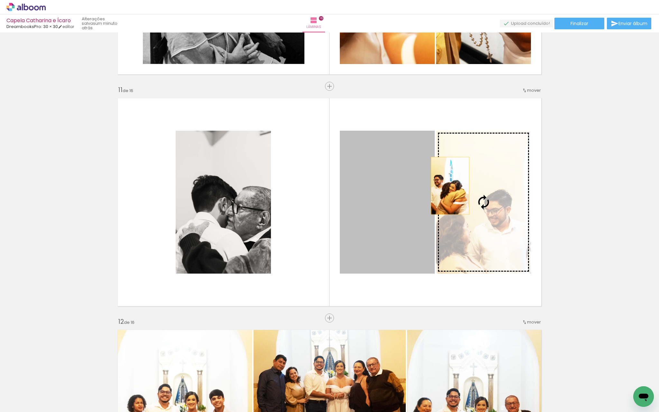
drag, startPoint x: 375, startPoint y: 187, endPoint x: 447, endPoint y: 186, distance: 72.4
click at [0, 0] on slot at bounding box center [0, 0] width 0 height 0
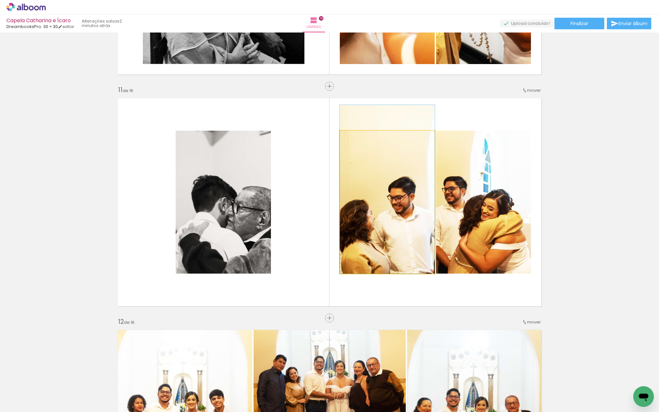
drag, startPoint x: 384, startPoint y: 218, endPoint x: 383, endPoint y: 201, distance: 17.4
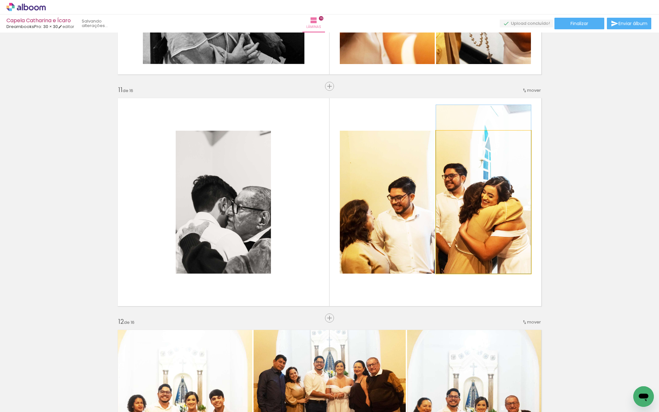
drag, startPoint x: 462, startPoint y: 216, endPoint x: 461, endPoint y: 195, distance: 20.9
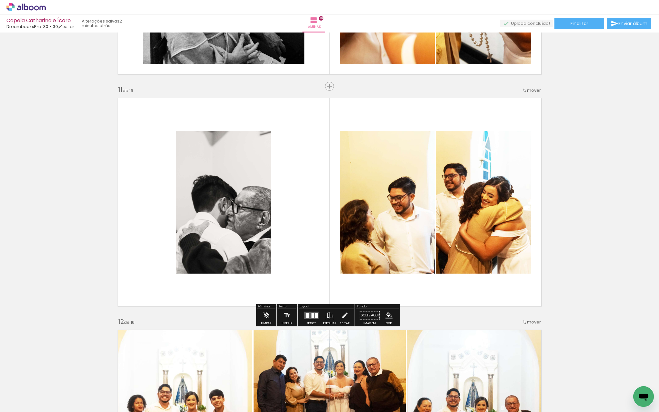
click at [232, 206] on quentale-photo at bounding box center [223, 202] width 95 height 143
click at [241, 228] on quentale-photo at bounding box center [223, 202] width 95 height 143
click at [285, 194] on quentale-layouter at bounding box center [329, 201] width 431 height 215
click at [289, 186] on quentale-layouter at bounding box center [329, 201] width 431 height 215
click at [245, 236] on quentale-photo at bounding box center [223, 202] width 95 height 143
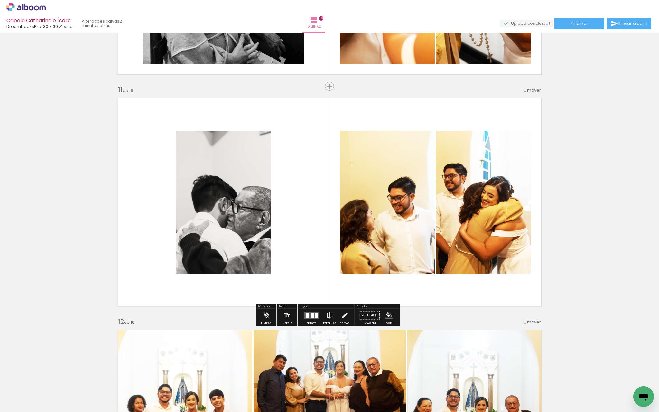
click at [285, 217] on quentale-layouter at bounding box center [329, 201] width 431 height 215
click at [341, 316] on iron-icon at bounding box center [344, 315] width 7 height 13
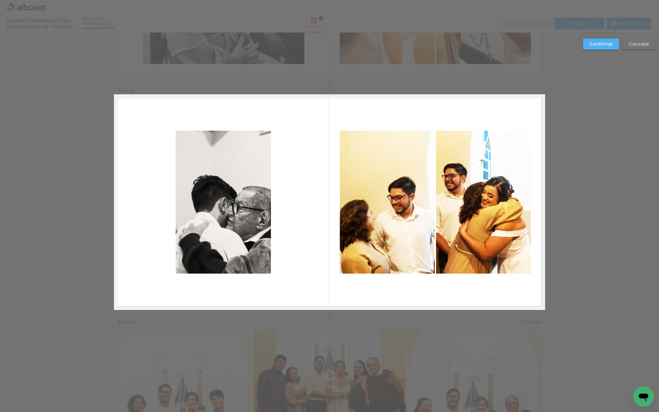
click at [254, 231] on quentale-photo at bounding box center [223, 202] width 95 height 143
click at [276, 236] on quentale-layouter at bounding box center [329, 201] width 431 height 215
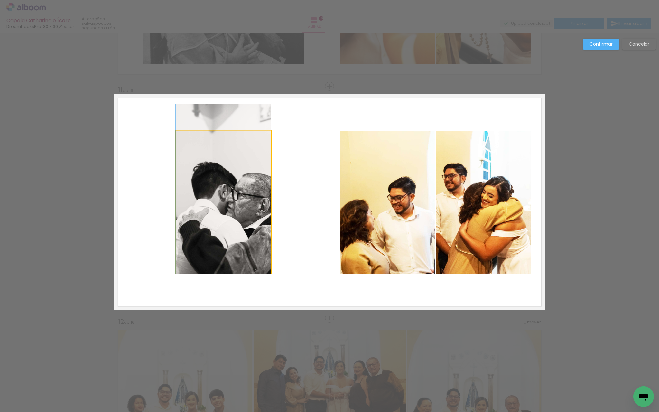
drag, startPoint x: 237, startPoint y: 242, endPoint x: 236, endPoint y: 228, distance: 13.8
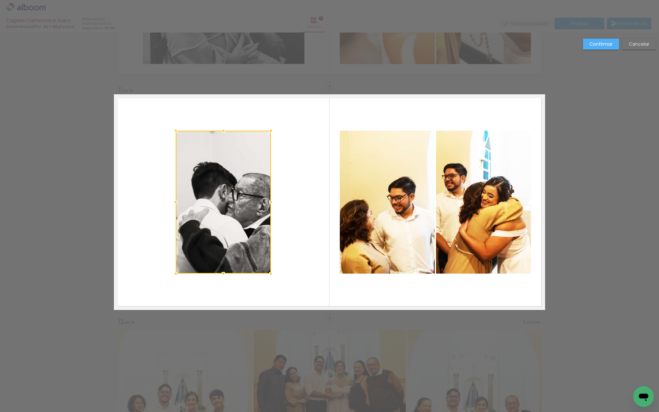
click at [0, 0] on slot "Confirmar" at bounding box center [0, 0] width 0 height 0
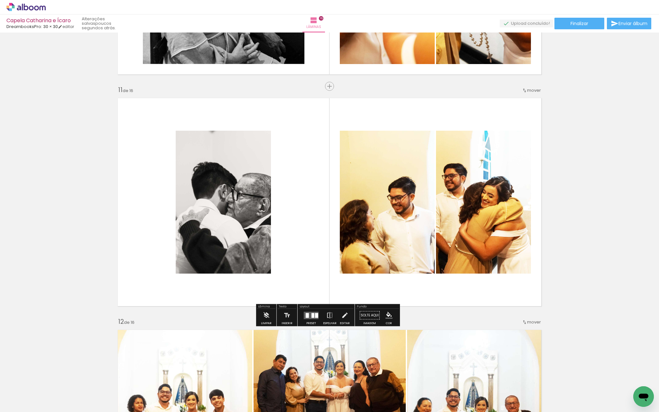
click at [310, 205] on quentale-layouter at bounding box center [329, 201] width 431 height 215
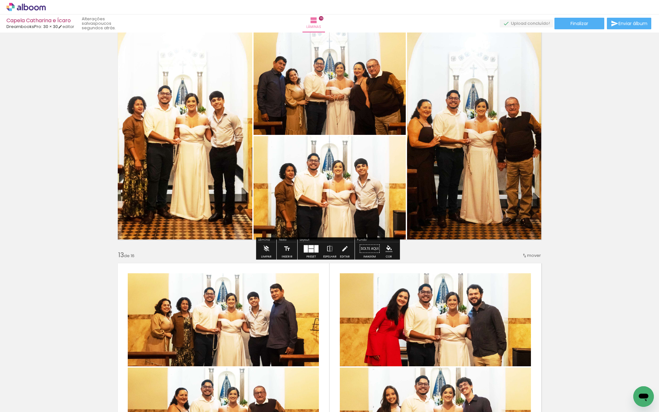
scroll to position [2571, 0]
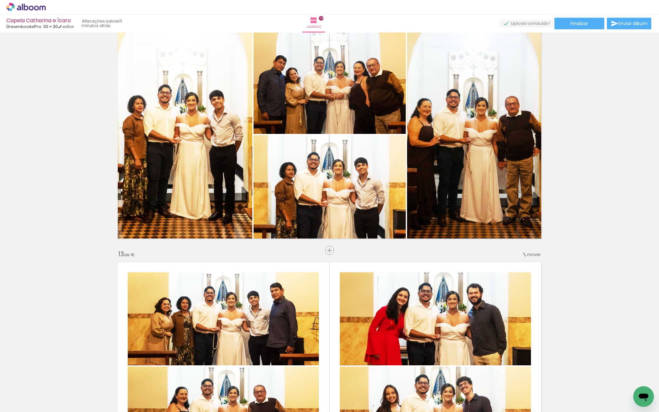
scroll to position [0, 2169]
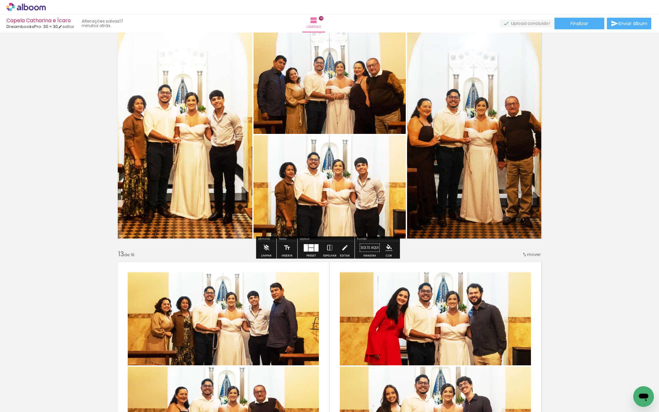
scroll to position [0, 2169]
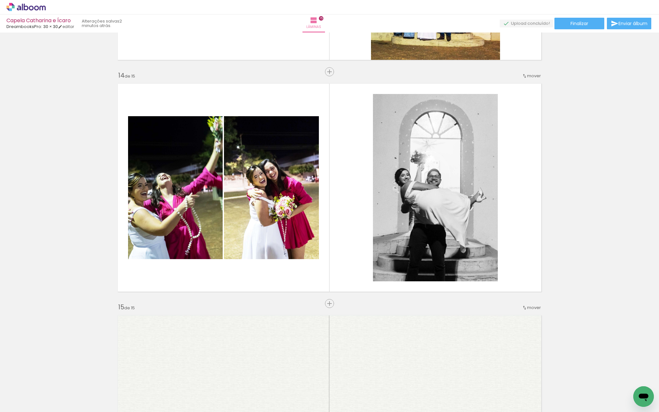
scroll to position [0, 1941]
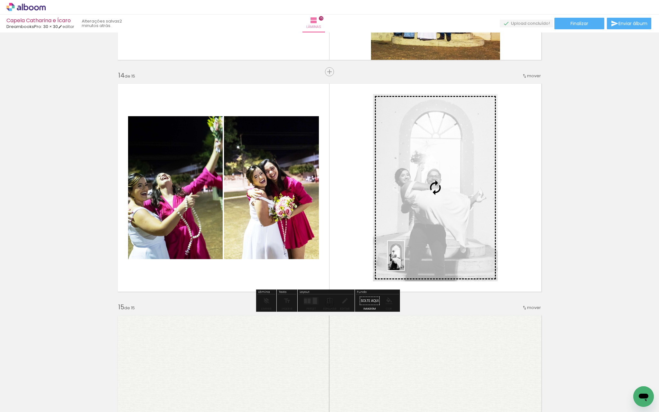
drag, startPoint x: 392, startPoint y: 397, endPoint x: 407, endPoint y: 260, distance: 137.4
click at [407, 260] on quentale-workspace at bounding box center [329, 206] width 659 height 412
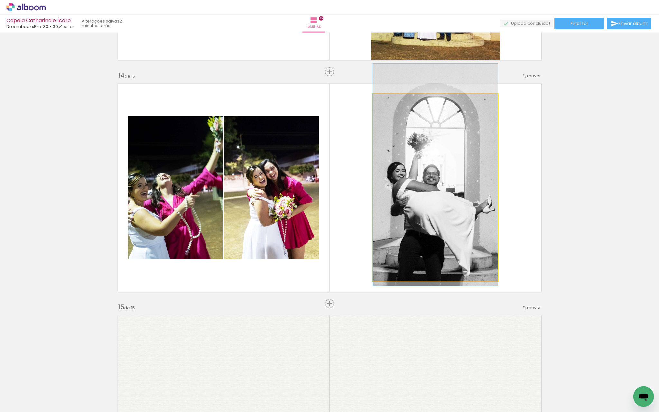
drag, startPoint x: 420, startPoint y: 228, endPoint x: 418, endPoint y: 215, distance: 13.0
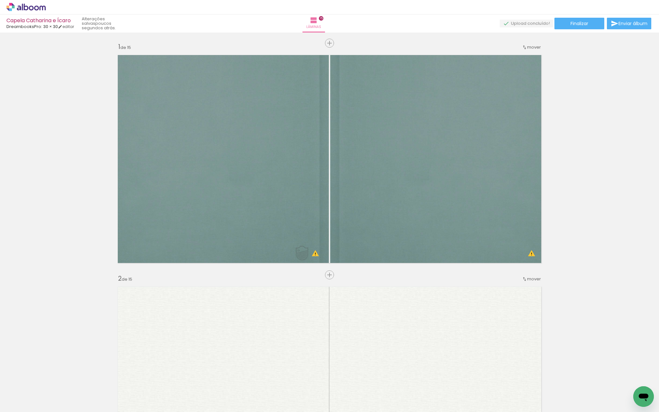
scroll to position [0, 1941]
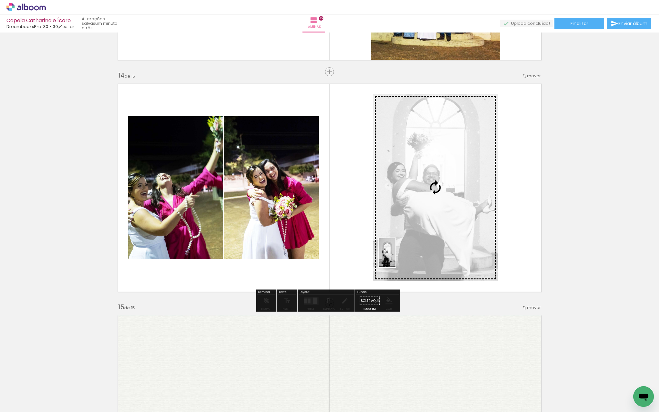
drag, startPoint x: 358, startPoint y: 387, endPoint x: 398, endPoint y: 257, distance: 135.4
click at [398, 257] on quentale-workspace at bounding box center [329, 206] width 659 height 412
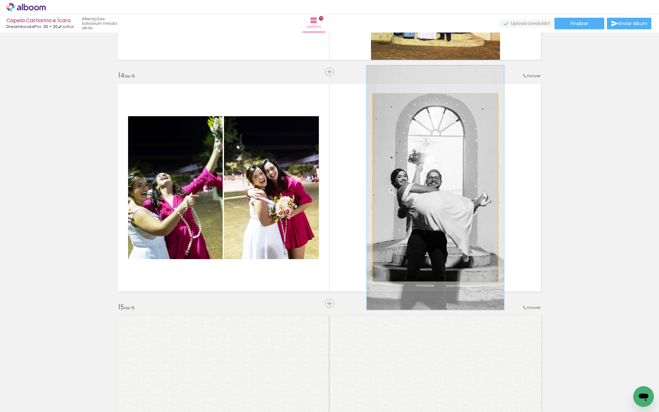
type paper-slider "110"
click at [388, 99] on div at bounding box center [390, 101] width 6 height 6
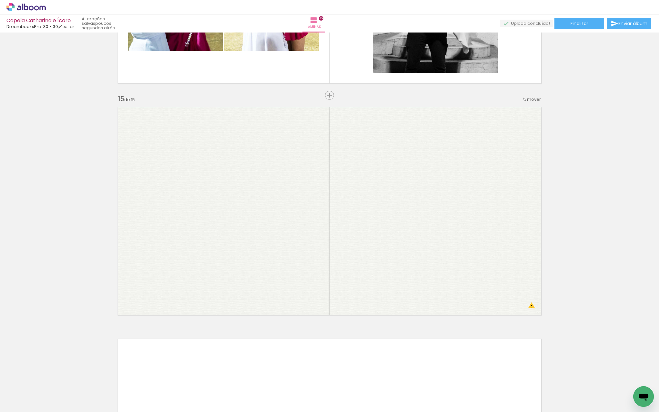
scroll to position [3190, 0]
click at [583, 24] on span "Finalizar" at bounding box center [579, 23] width 18 height 5
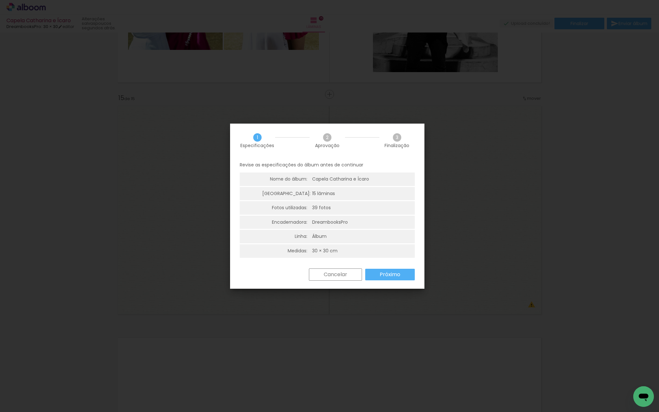
click at [403, 272] on paper-button "Próximo" at bounding box center [390, 274] width 50 height 12
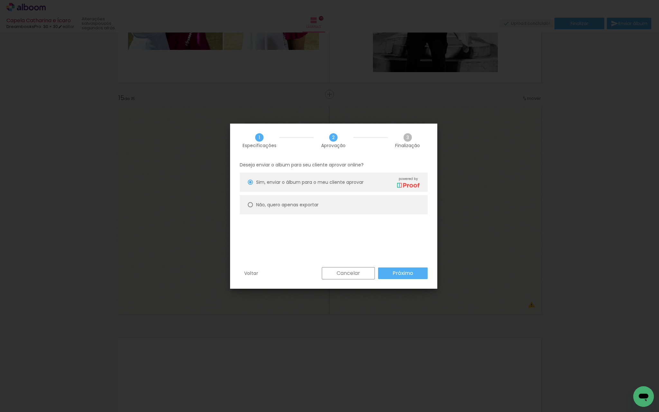
click at [0, 0] on slot "Próximo" at bounding box center [0, 0] width 0 height 0
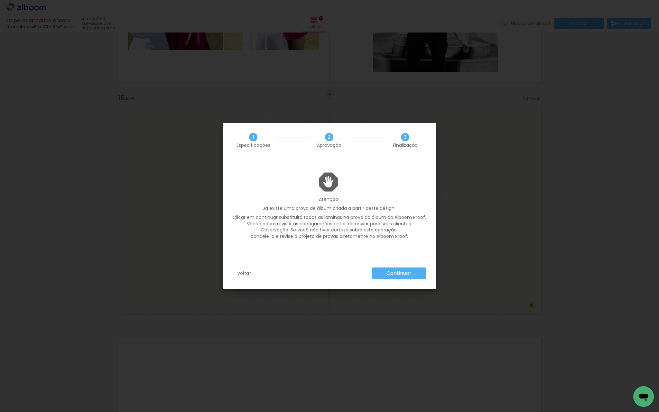
click at [0, 0] on slot "Continuar" at bounding box center [0, 0] width 0 height 0
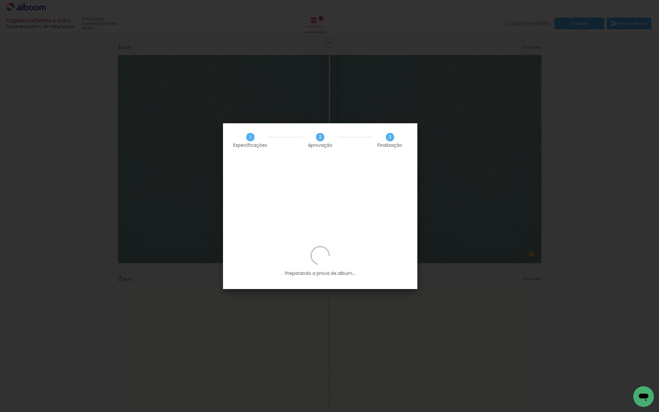
scroll to position [0, 1941]
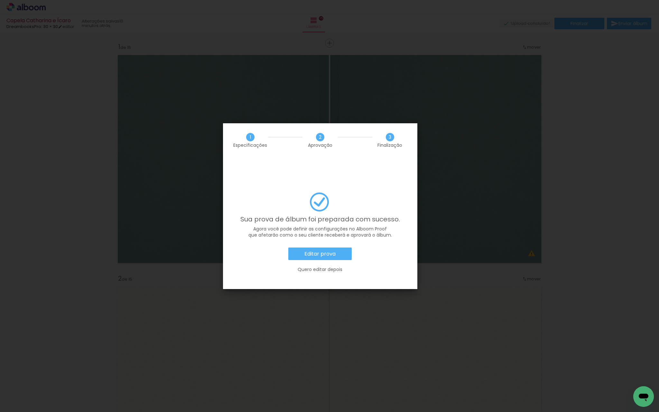
scroll to position [0, 1941]
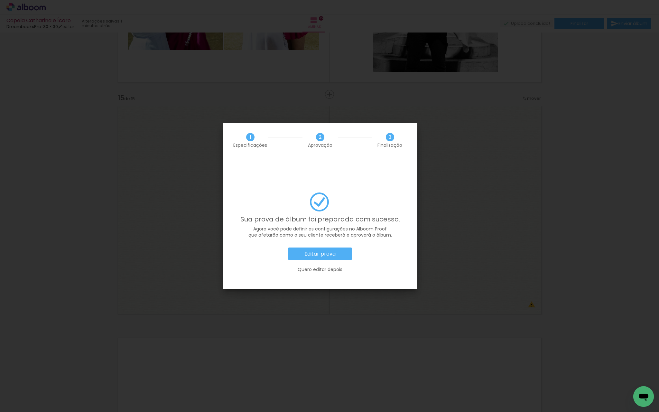
click at [0, 0] on slot "Editar prova" at bounding box center [0, 0] width 0 height 0
